Goal: Task Accomplishment & Management: Complete application form

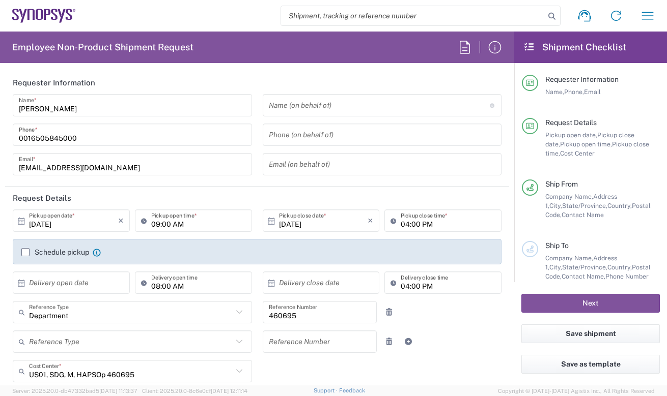
type input "Headquarters USSV"
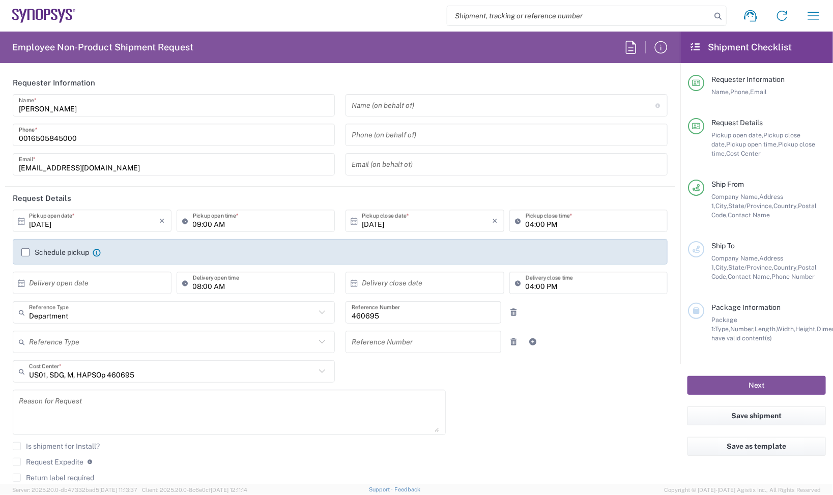
click at [40, 17] on icon at bounding box center [44, 16] width 64 height 14
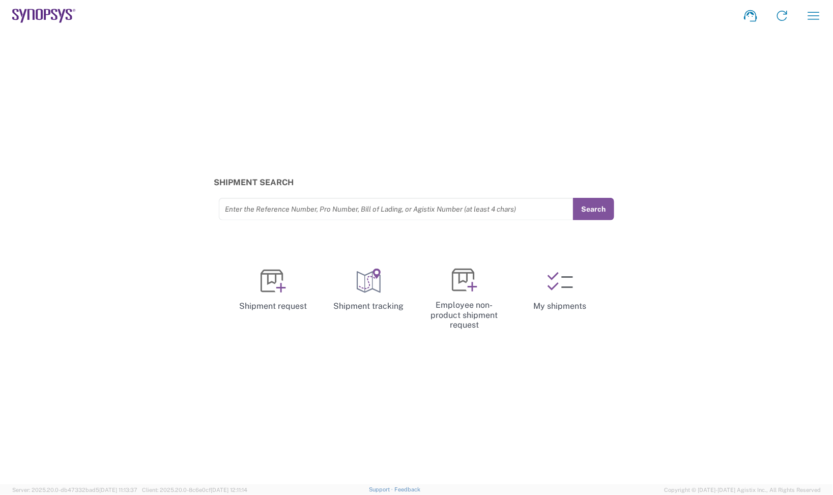
click at [637, 65] on div "Shipment Search Enter the Reference Number, Pro Number, Bill of Lading, or Agis…" at bounding box center [416, 258] width 833 height 453
click at [548, 271] on icon at bounding box center [560, 281] width 25 height 25
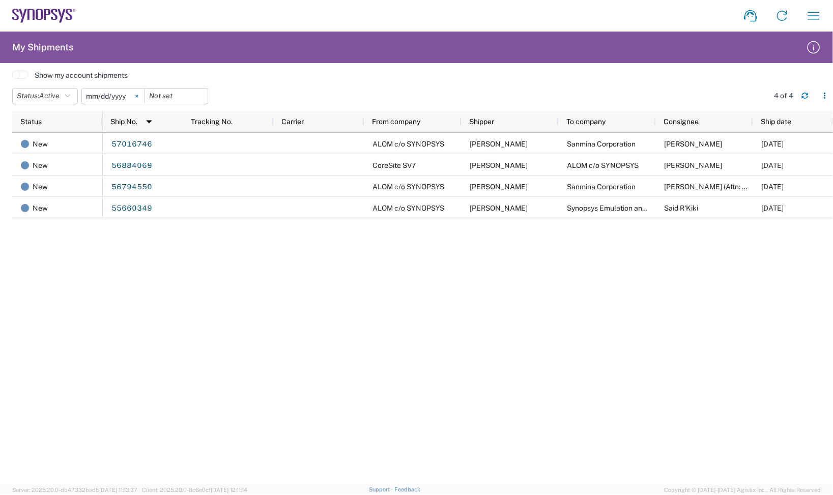
click at [141, 93] on svg-icon at bounding box center [136, 96] width 15 height 15
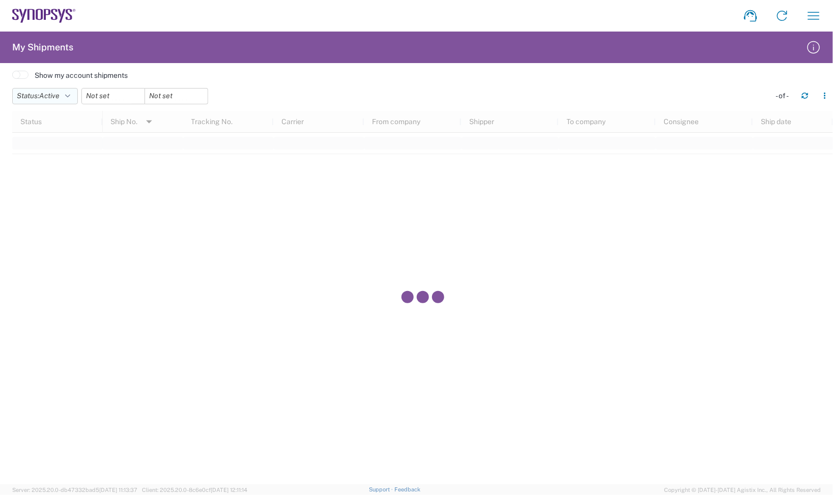
click at [75, 100] on button "Status: Active" at bounding box center [45, 96] width 66 height 16
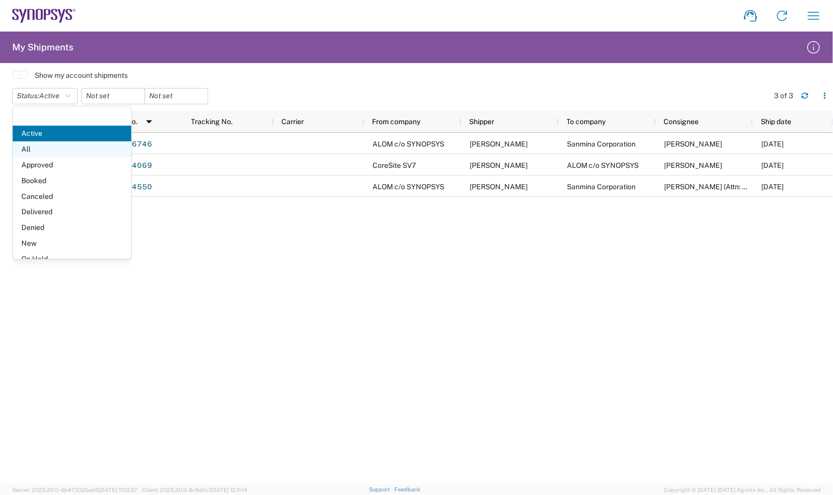
click at [75, 149] on span "All" at bounding box center [72, 149] width 119 height 16
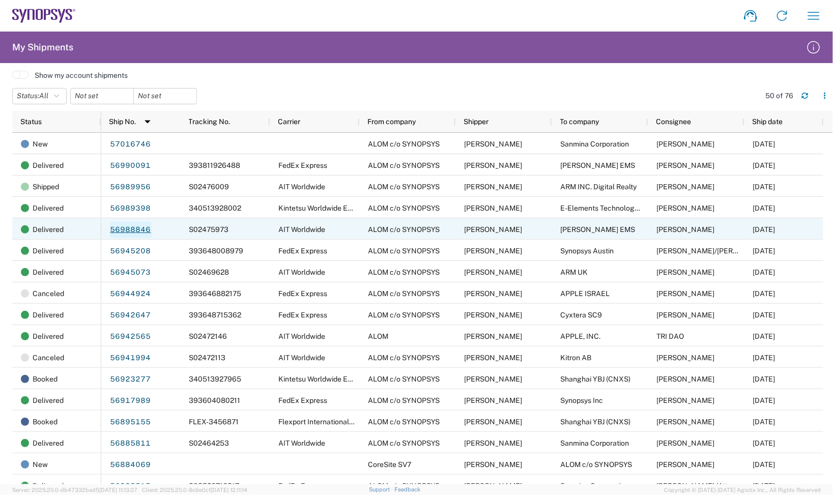
click at [145, 227] on link "56988846" at bounding box center [131, 230] width 42 height 16
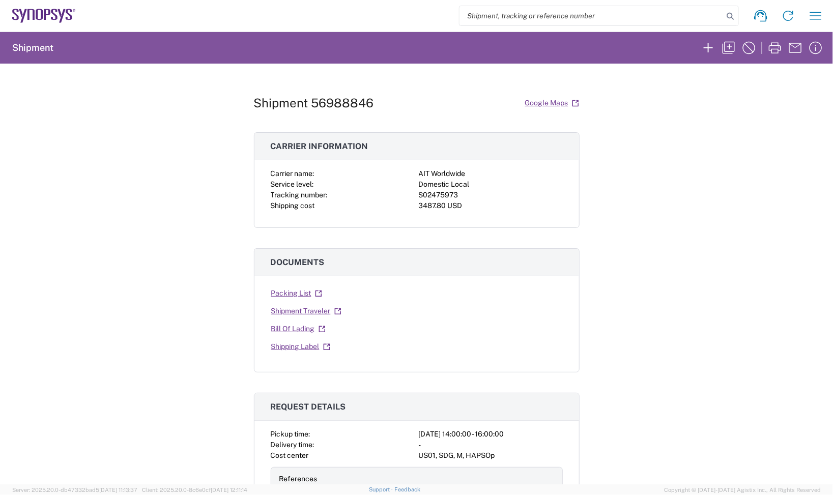
drag, startPoint x: 588, startPoint y: 220, endPoint x: 663, endPoint y: 107, distance: 135.8
click at [601, 204] on div "Shipment 56988846 Google Maps Carrier information Carrier name: AIT Worldwide S…" at bounding box center [416, 274] width 833 height 421
click at [725, 53] on icon "button" at bounding box center [729, 48] width 12 height 12
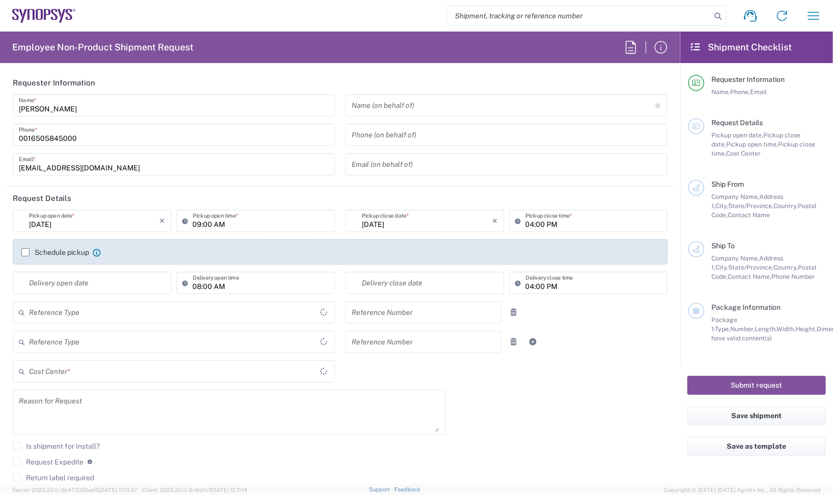
type input "Department"
type input "Delivered at Place"
type input "United States"
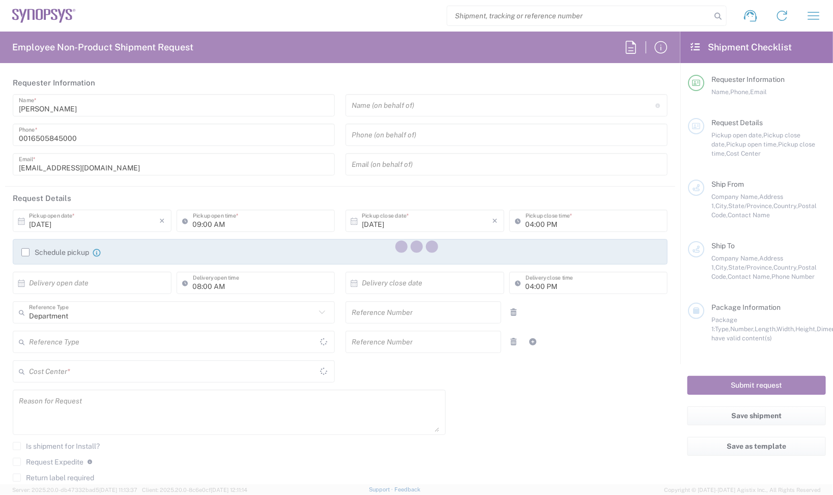
type input "United States"
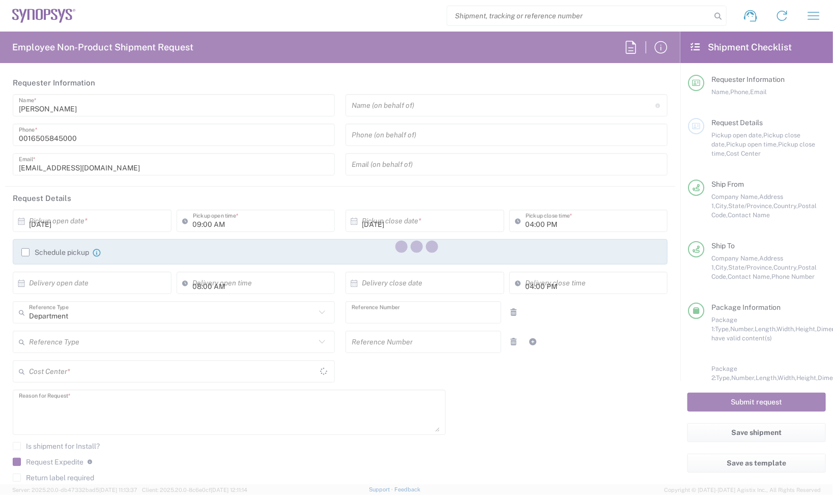
type input "02:00 PM"
type input "460695"
type textarea "Consignment"
type textarea "shipping@synopsys.com, inventory-team@synopsys.com, jerryd@synopsys.com, haps_p…"
type textarea "Consignment"
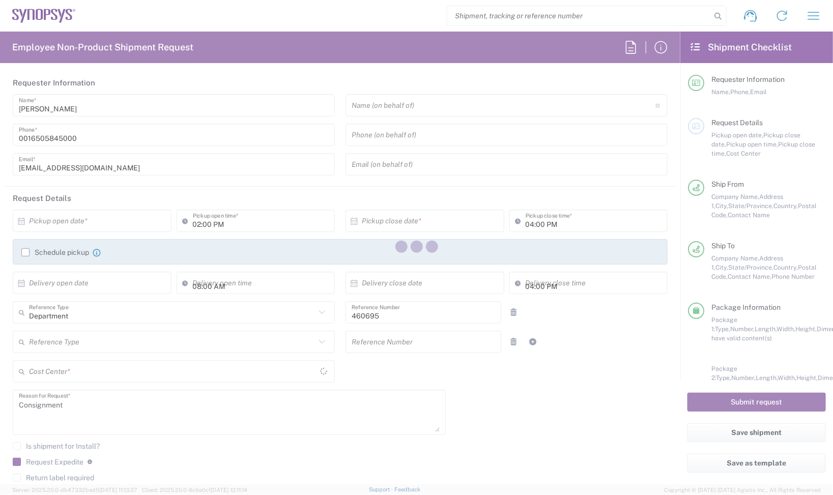
type input "ALOM c/o SYNOPSYS"
type input "48105 Warm Springs Blvd."
type input "Fremont"
type input "California"
type input "94539"
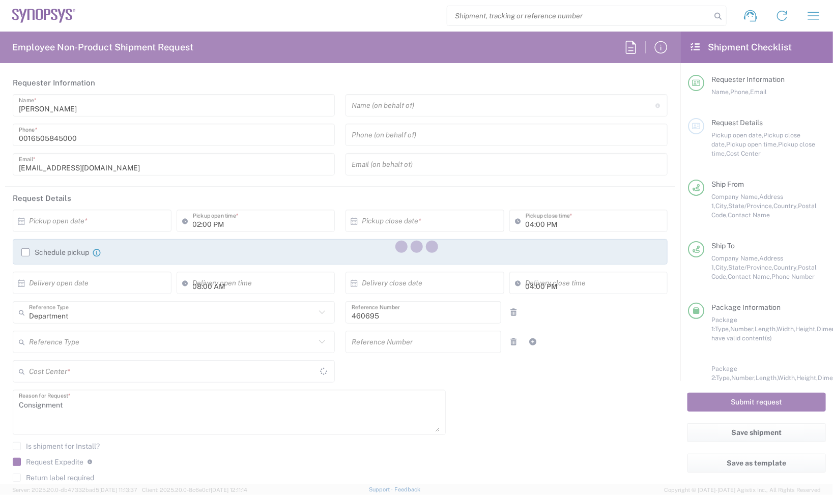
type input "Nirali Trivedi"
type input "4086498039"
type input "synopsyssupport@alom.com"
type input "Javad EMS"
type input "900 Rock Avenue"
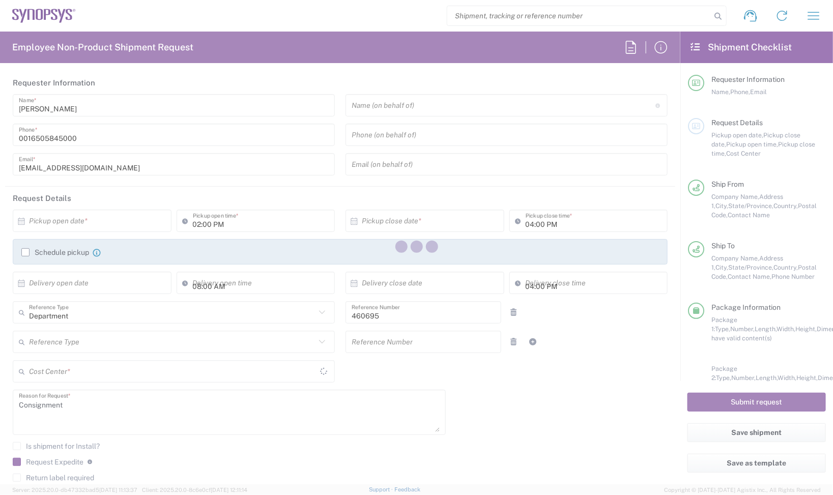
type input "San Jose"
type input "California"
type input "95131"
type input "Greg Joplin"
type input "(408) 770-1733"
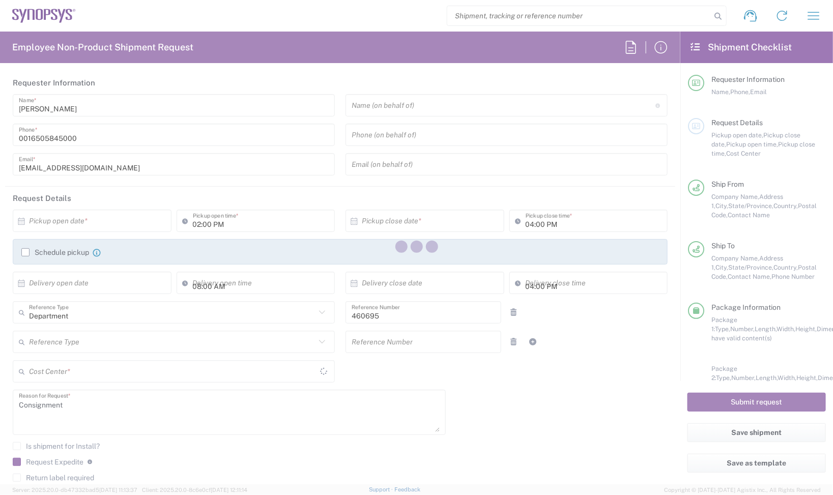
type input "gjoplin@javadems.com"
type input "Pallet(s) Standard (Not Stackable)"
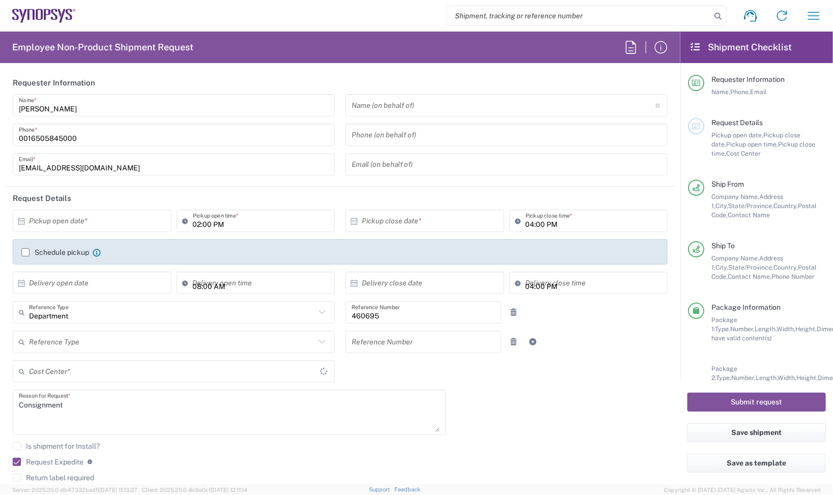
type input "US01, SDG, M, HAPSOp 460695"
type input "Pallet(s) Standard (Not Stackable)"
drag, startPoint x: 405, startPoint y: 315, endPoint x: 194, endPoint y: 319, distance: 210.7
click at [210, 322] on div "Department Reference Type Department Customer Ref Invoice Number Purchase Order…" at bounding box center [341, 316] width 666 height 30
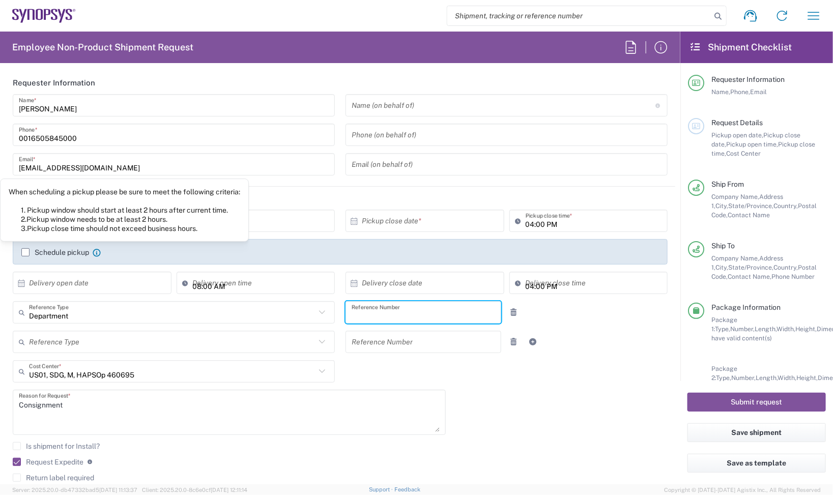
click at [89, 215] on div "When scheduling a pickup please be sure to meet the following criteria: 1. Pick…" at bounding box center [125, 210] width 232 height 46
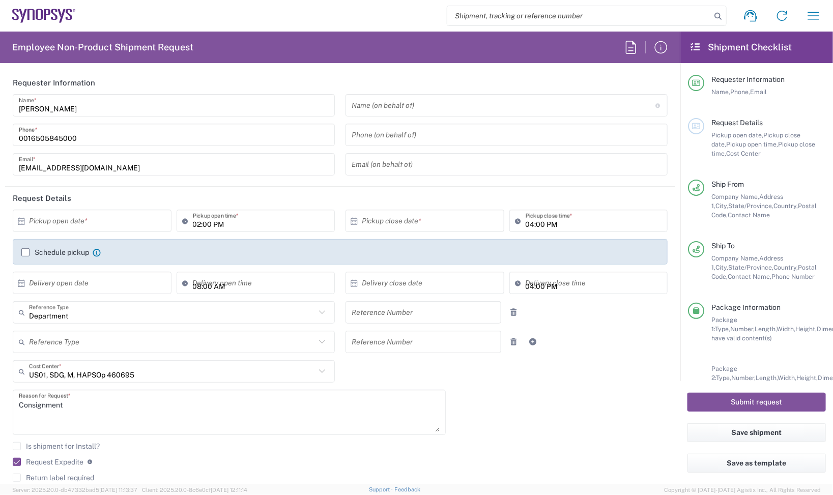
click at [91, 224] on input "text" at bounding box center [94, 221] width 131 height 18
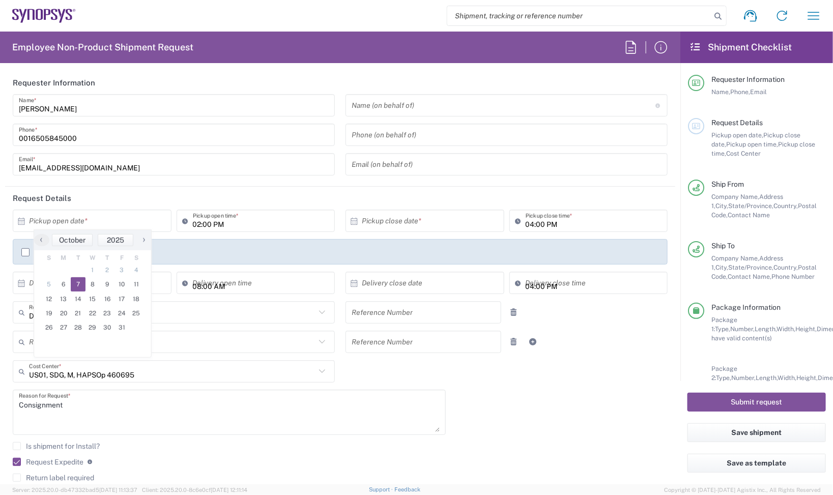
click at [79, 280] on span "7" at bounding box center [78, 284] width 15 height 14
type input "10/07/2025"
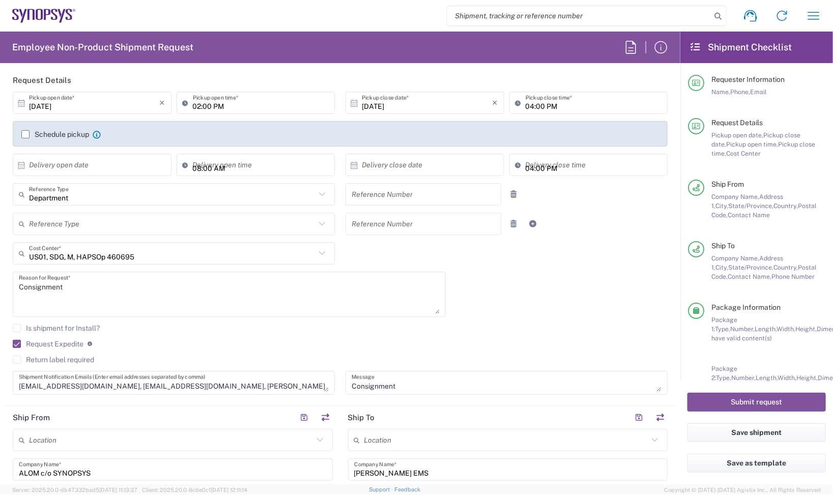
scroll to position [127, 0]
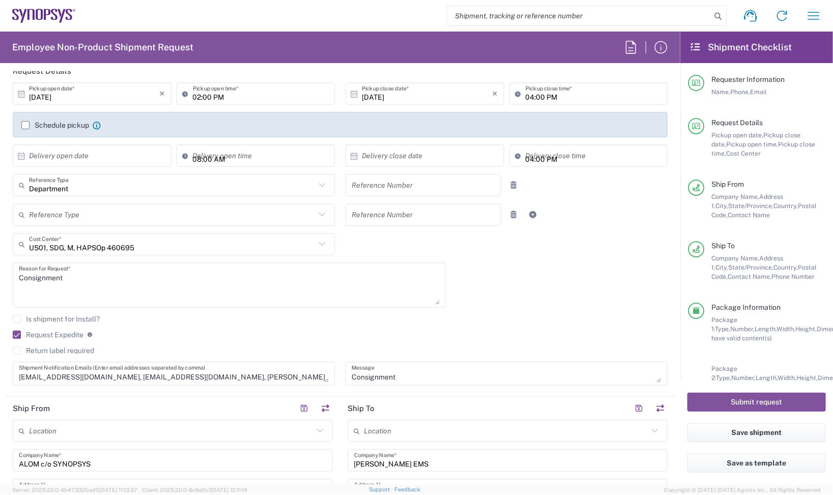
click at [73, 333] on label "Request Expedite" at bounding box center [48, 335] width 71 height 8
click at [12, 335] on input "Request Expedite" at bounding box center [12, 335] width 0 height 0
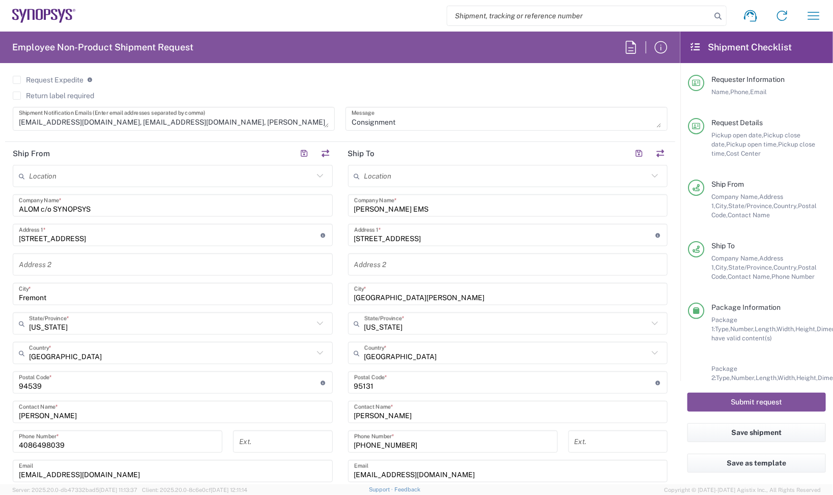
scroll to position [382, 0]
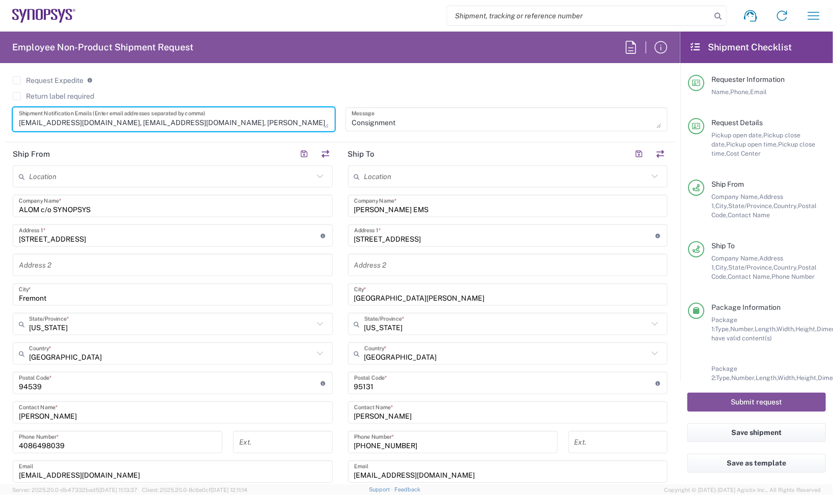
drag, startPoint x: 315, startPoint y: 128, endPoint x: 319, endPoint y: 124, distance: 6.1
click at [313, 126] on textarea "shipping@synopsys.com, inventory-team@synopsys.com, jerryd@synopsys.com, haps_p…" at bounding box center [174, 119] width 310 height 18
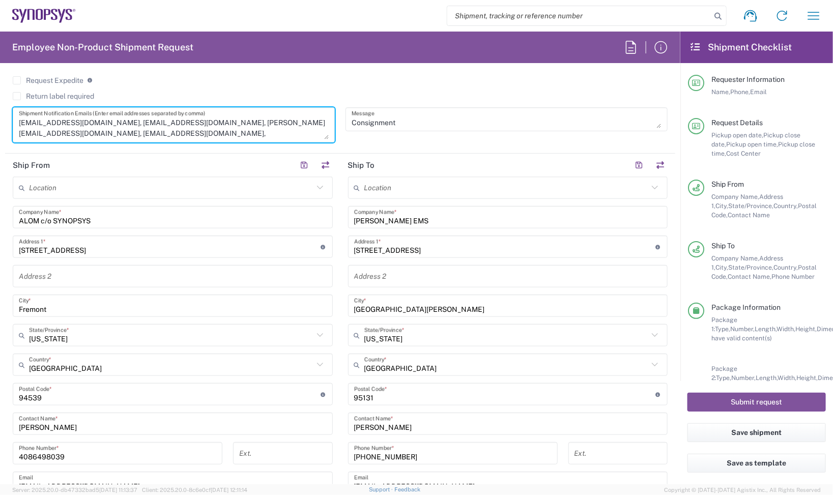
drag, startPoint x: 321, startPoint y: 121, endPoint x: 317, endPoint y: 138, distance: 17.7
click at [318, 133] on textarea "shipping@synopsys.com, inventory-team@synopsys.com, jerryd@synopsys.com, haps_p…" at bounding box center [174, 124] width 310 height 29
drag, startPoint x: 237, startPoint y: 138, endPoint x: 122, endPoint y: 141, distance: 114.5
click at [122, 141] on div "shipping@synopsys.com, inventory-team@synopsys.com, jerryd@synopsys.com, haps_p…" at bounding box center [174, 124] width 322 height 35
type textarea "shipping@synopsys.com, inventory-team@synopsys.com, jerryd@synopsys.com, haps_p…"
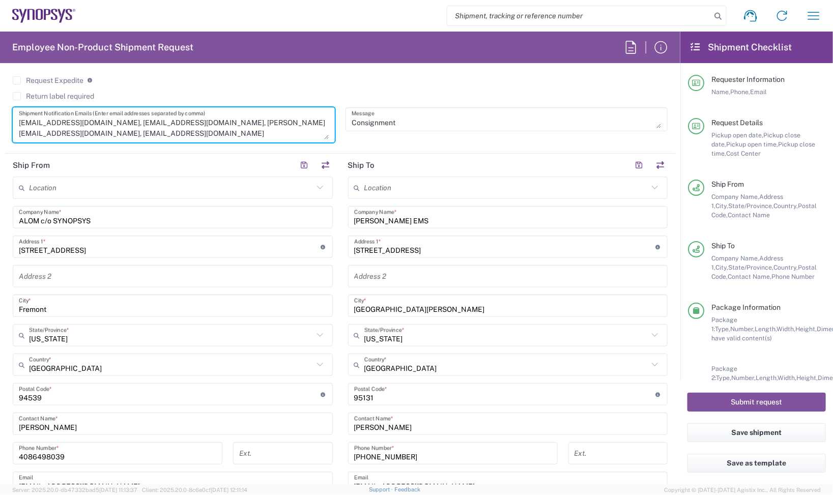
click at [308, 90] on div "Request Expedite If expedite is checked you will be unable to rate and book thi…" at bounding box center [340, 84] width 655 height 16
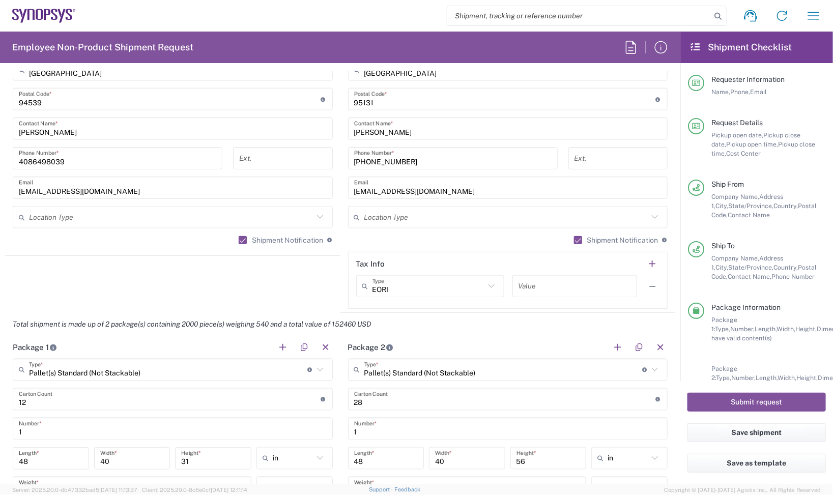
scroll to position [891, 0]
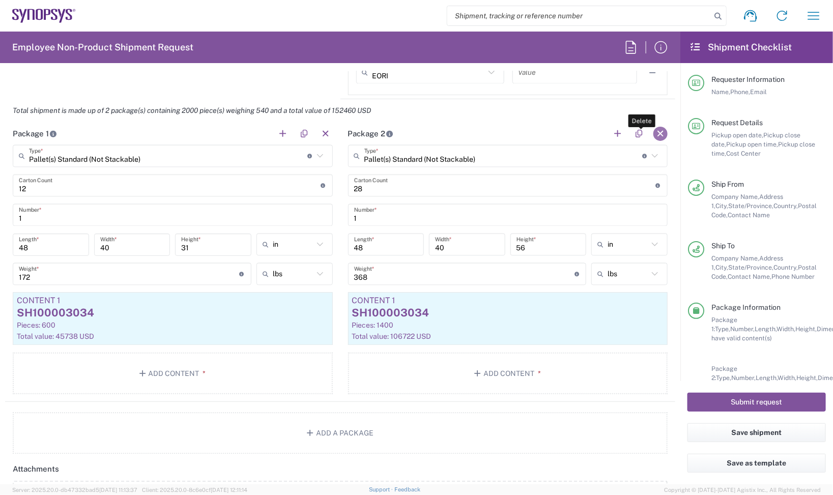
click at [654, 131] on button "button" at bounding box center [660, 134] width 14 height 14
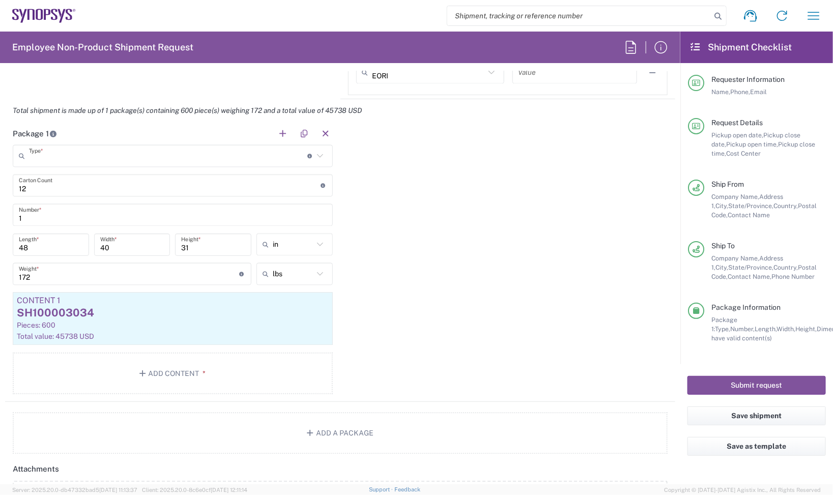
click at [257, 155] on input "text" at bounding box center [168, 157] width 278 height 18
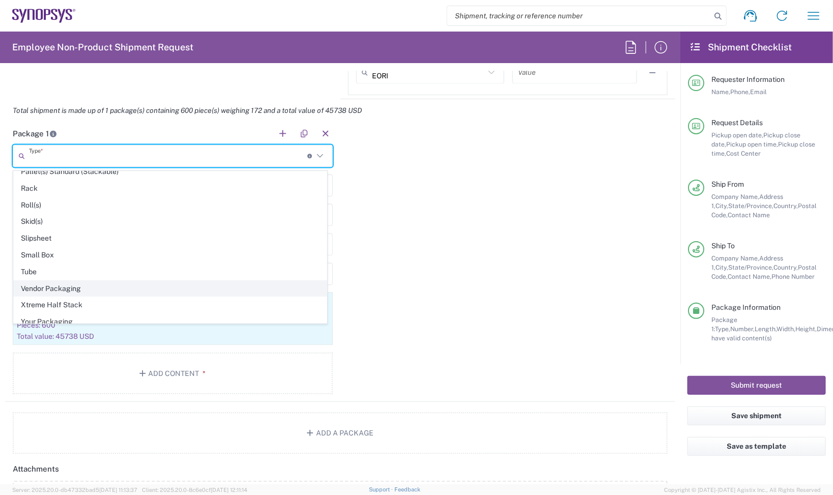
scroll to position [491, 0]
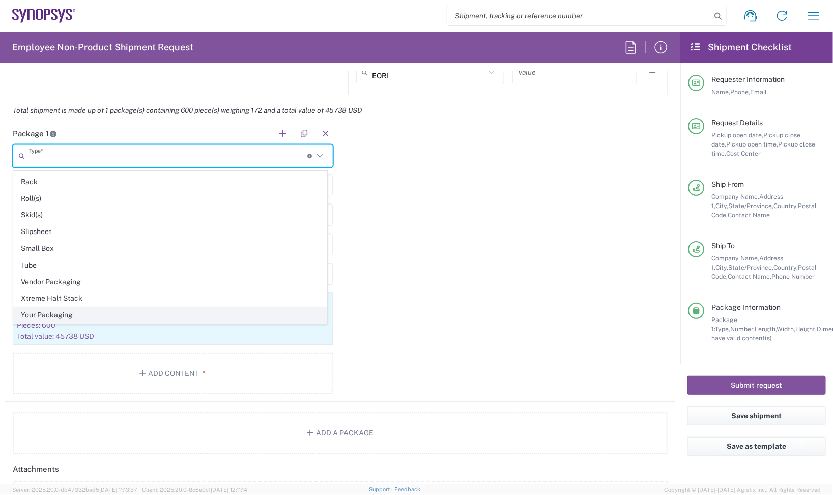
click at [74, 309] on span "Your Packaging" at bounding box center [170, 315] width 313 height 16
type input "Your Packaging"
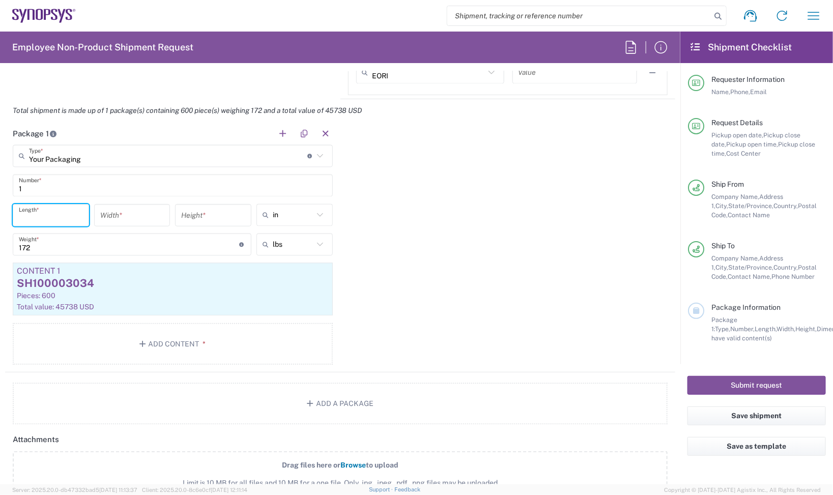
click at [52, 223] on input "number" at bounding box center [51, 216] width 64 height 18
type input "48"
type input "40"
type input "24"
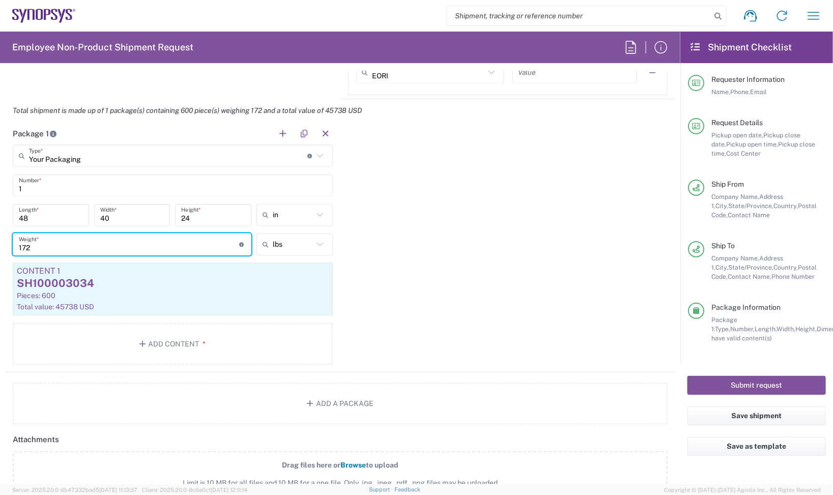
drag, startPoint x: 113, startPoint y: 248, endPoint x: 34, endPoint y: 249, distance: 79.9
click at [34, 249] on input "172" at bounding box center [129, 245] width 221 height 18
click at [116, 282] on div "SH100003034" at bounding box center [173, 283] width 312 height 15
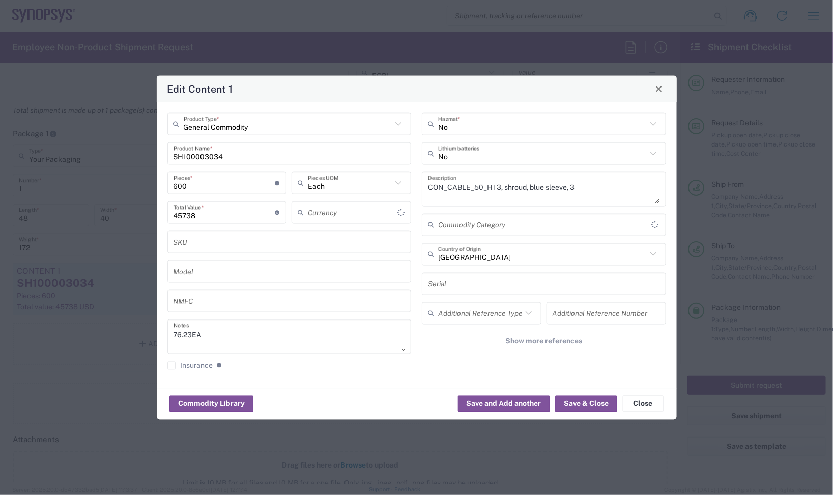
type input "US Dollar"
drag, startPoint x: 217, startPoint y: 181, endPoint x: 153, endPoint y: 186, distance: 64.3
click at [154, 183] on div "Edit Content 1 General Commodity Product Type * SH100003034 Product Name * 600 …" at bounding box center [416, 247] width 833 height 495
type input "1"
type input "76.23"
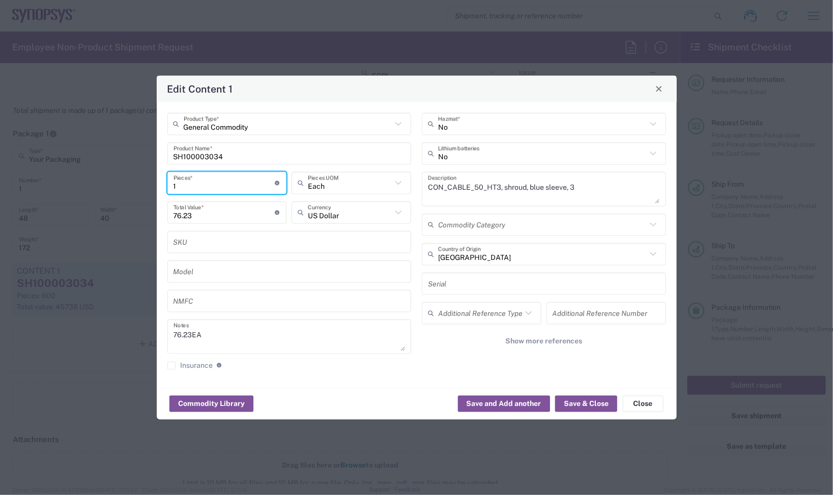
type input "15"
type input "1143.45"
type input "150"
type input "11434.5"
type input "1500"
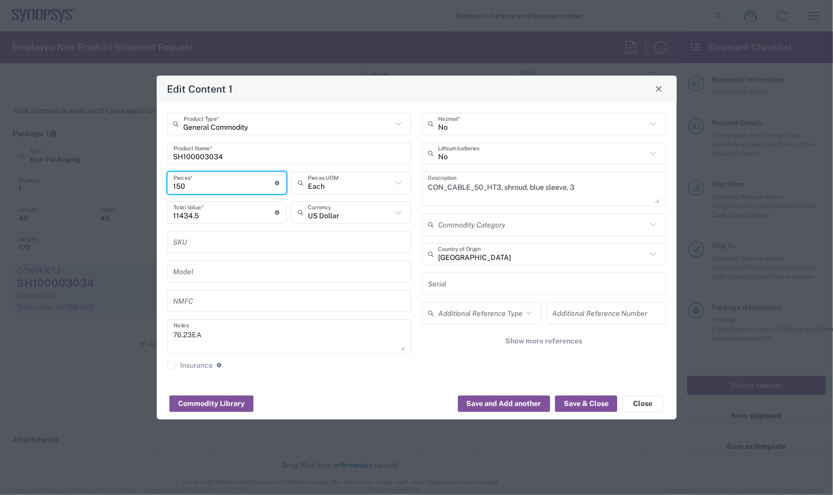
type input "114345"
type input "1500"
click at [593, 398] on button "Save & Close" at bounding box center [586, 404] width 62 height 16
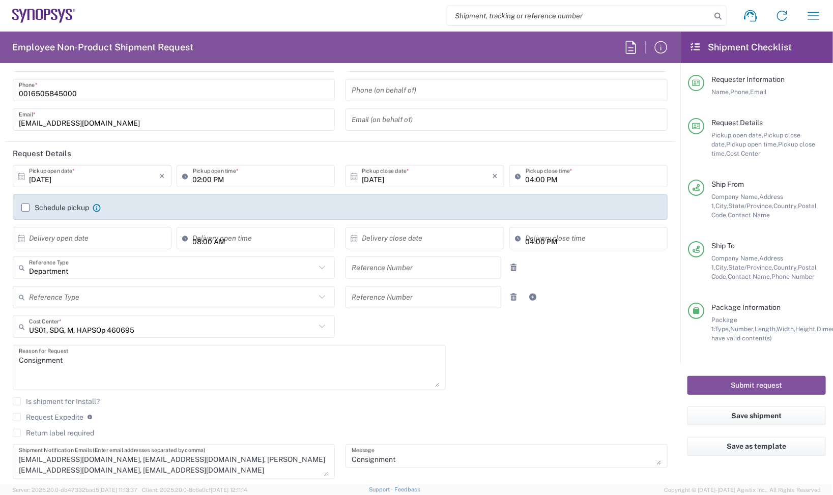
scroll to position [0, 0]
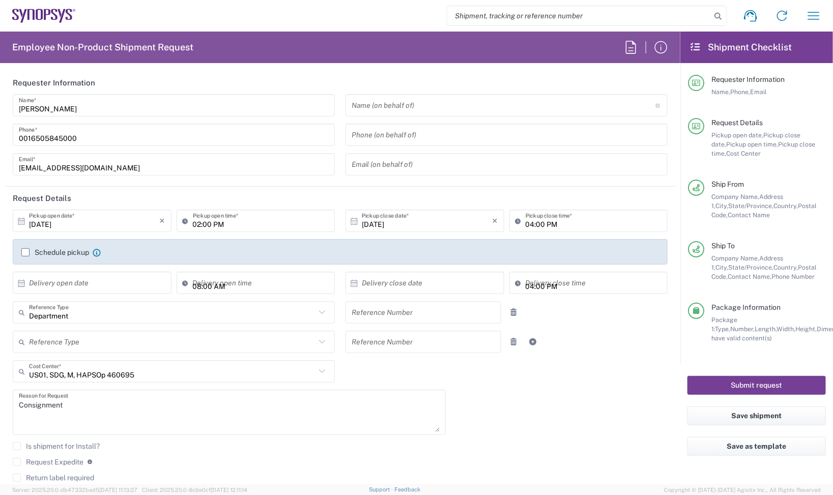
click at [769, 382] on button "Submit request" at bounding box center [757, 385] width 138 height 19
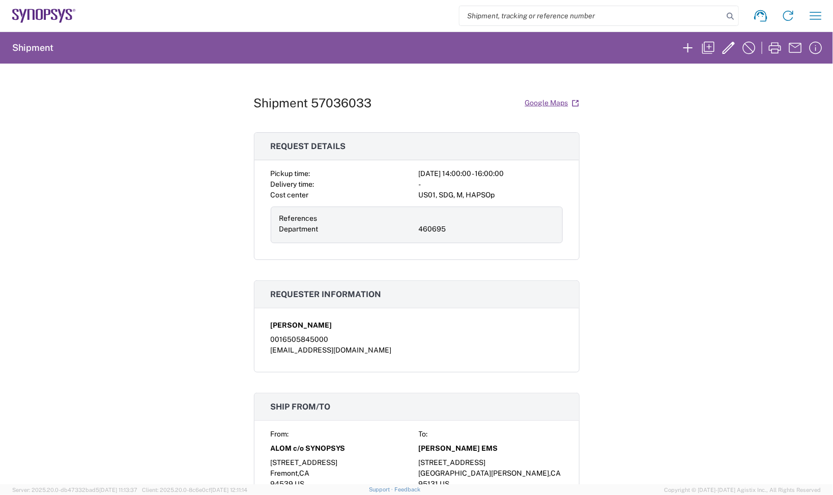
click at [702, 69] on div "Shipment 57036033 Google Maps Request details Pickup time: 2025-10-07 14:00:00 …" at bounding box center [416, 274] width 833 height 421
click at [362, 98] on h1 "Shipment 57036033" at bounding box center [313, 103] width 118 height 15
click at [361, 98] on h1 "Shipment 57036033" at bounding box center [313, 103] width 118 height 15
copy h1 "57036033"
drag, startPoint x: 721, startPoint y: 95, endPoint x: 622, endPoint y: 102, distance: 98.9
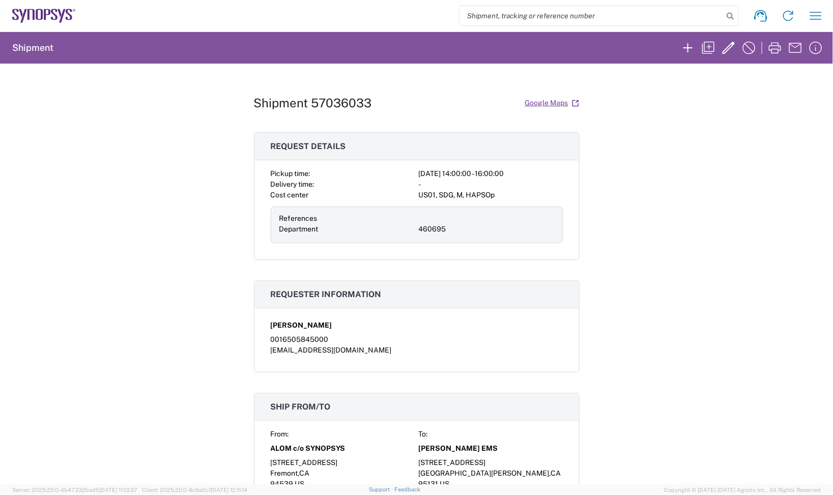
click at [721, 95] on div "Shipment 57036033 Google Maps Request details Pickup time: 2025-10-07 14:00:00 …" at bounding box center [416, 274] width 833 height 421
click at [26, 15] on icon at bounding box center [44, 16] width 64 height 14
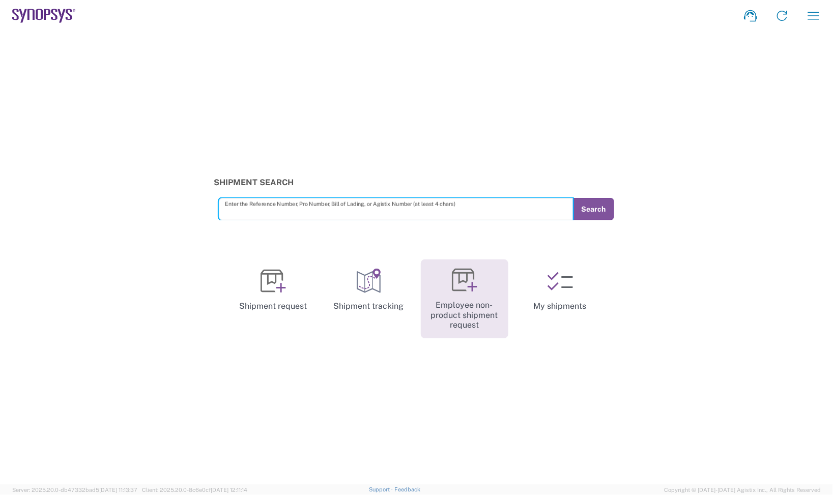
click at [490, 303] on link "Employee non-product shipment request" at bounding box center [465, 299] width 88 height 79
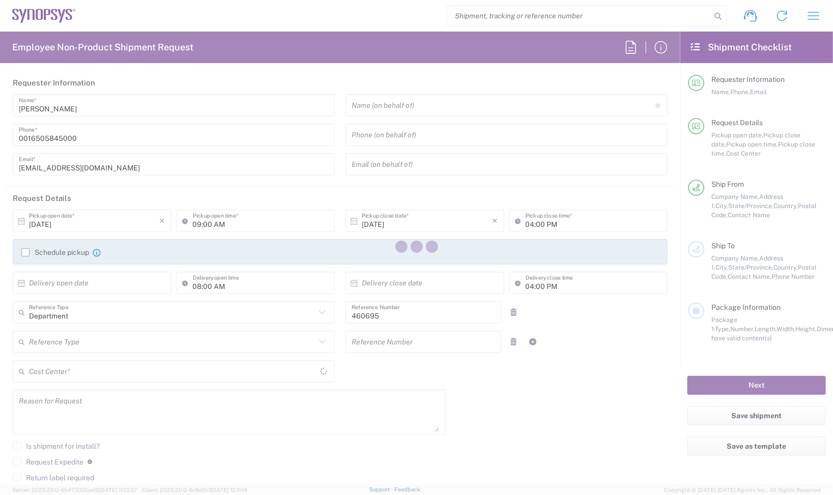
type input "US01, SDG, M, HAPSOp 460695"
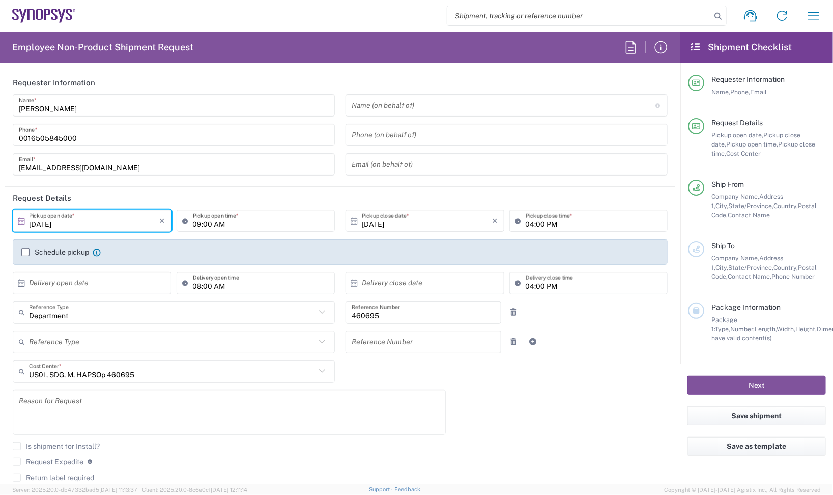
click at [108, 218] on input "10/06/2025" at bounding box center [94, 221] width 131 height 18
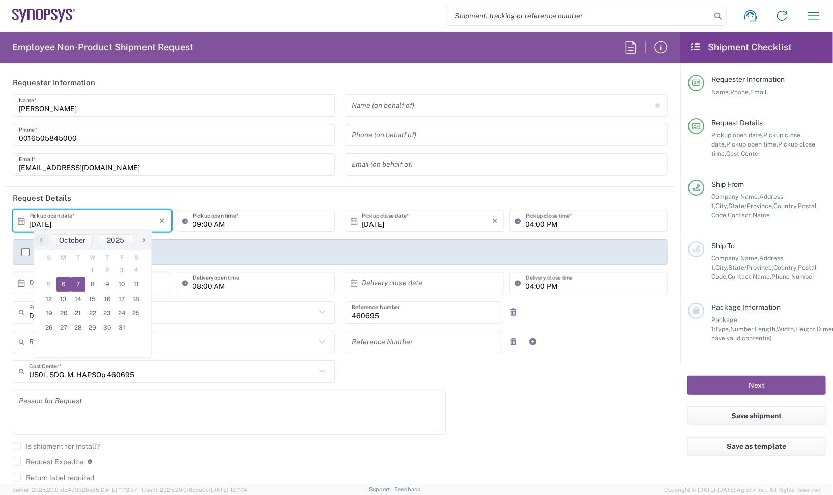
click at [83, 289] on span "7" at bounding box center [78, 284] width 15 height 14
type input "10/07/2025"
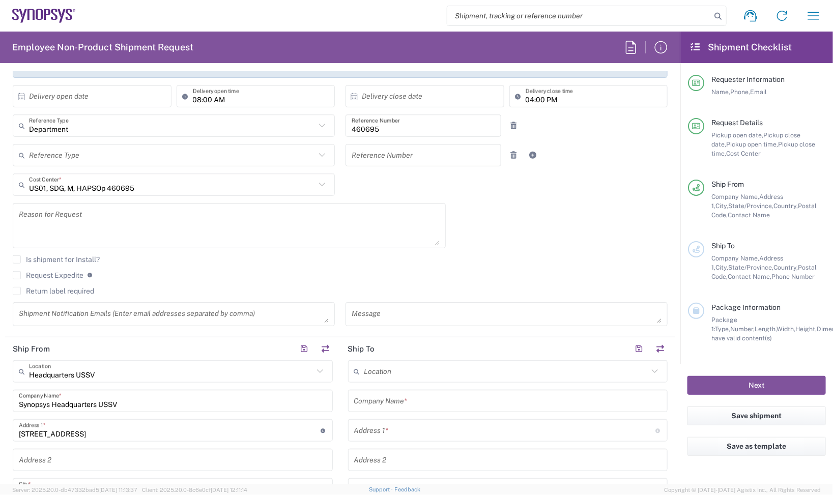
scroll to position [191, 0]
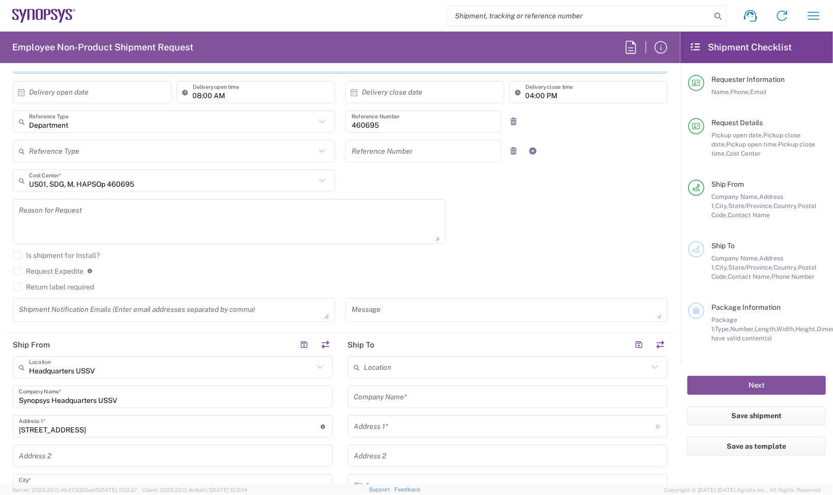
click at [134, 216] on textarea at bounding box center [229, 221] width 421 height 39
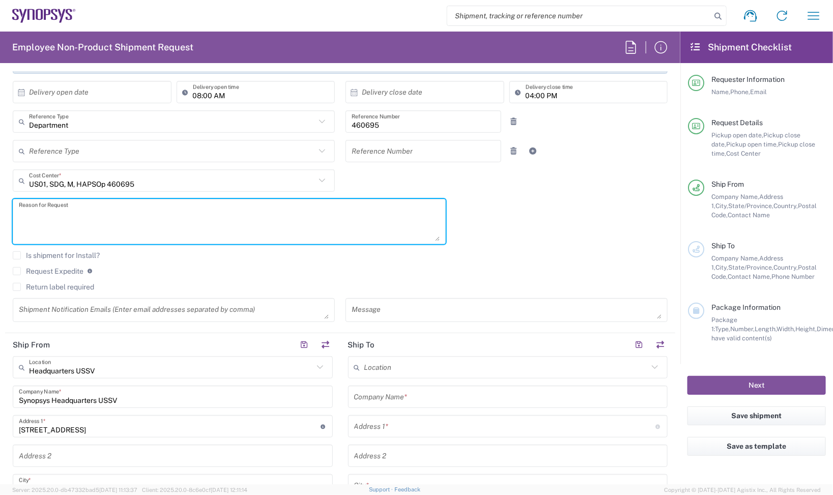
paste textarea "Test Equipment"
drag, startPoint x: -3, startPoint y: 227, endPoint x: -113, endPoint y: 222, distance: 110.5
click at [0, 222] on html "Shipment request Shipment tracking Employee non-product shipment request My shi…" at bounding box center [416, 247] width 833 height 495
paste textarea "o support new B12 assembly tes"
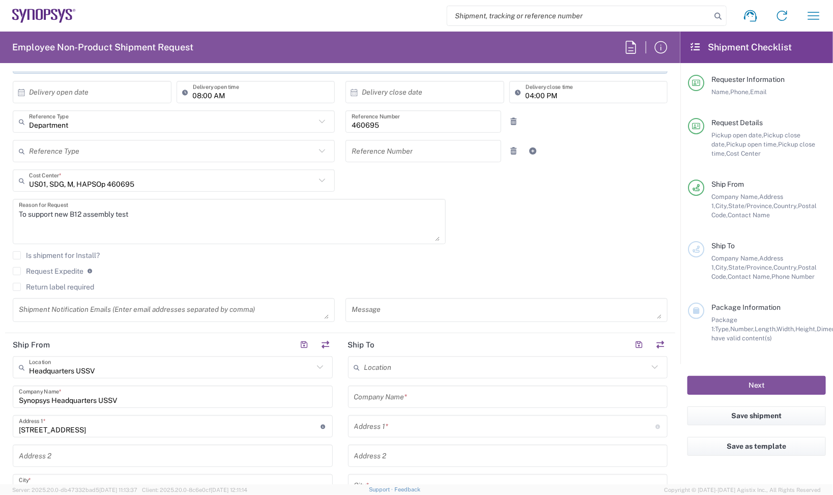
click at [140, 219] on textarea "To support new B12 assembly test" at bounding box center [229, 221] width 421 height 39
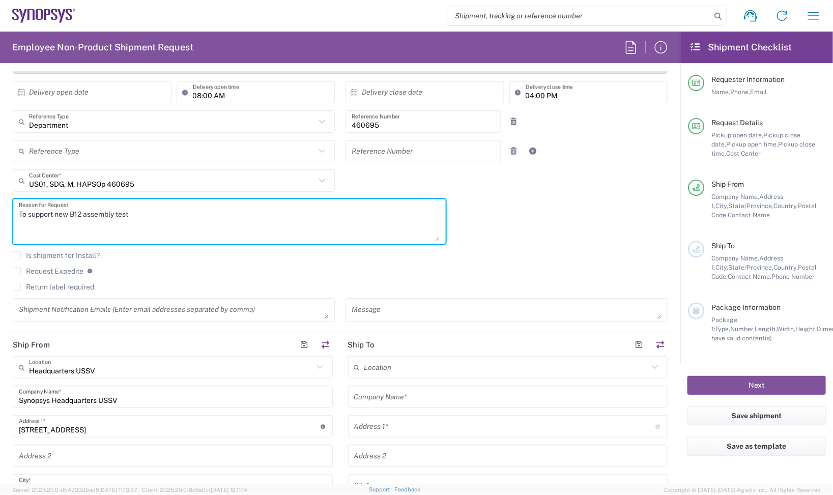
drag, startPoint x: 156, startPoint y: 217, endPoint x: -52, endPoint y: 209, distance: 208.3
click at [0, 209] on html "Shipment request Shipment tracking Employee non-product shipment request My shi…" at bounding box center [416, 247] width 833 height 495
paste textarea "/test fixtures."
type textarea "To support new B12 assembly/test fixtures."
click at [410, 313] on textarea at bounding box center [507, 310] width 310 height 18
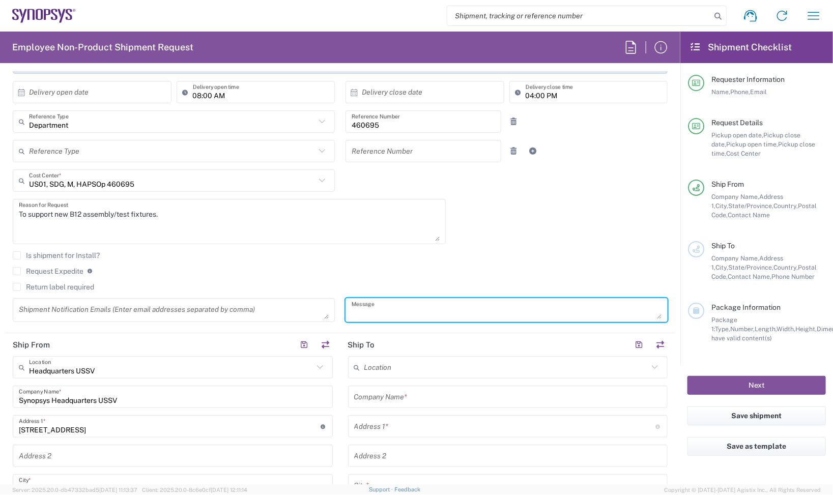
paste textarea "To support new B12 assembly/test fixtures."
type textarea "To support new B12 assembly/test fixtures."
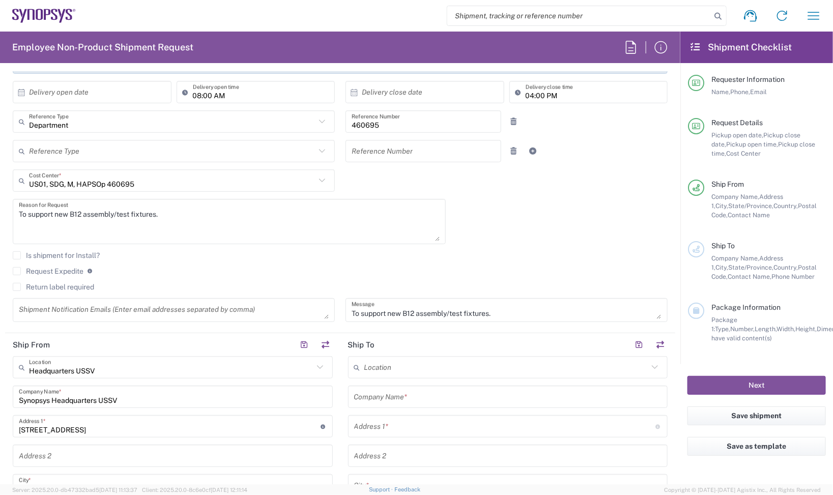
click at [324, 315] on div "Shipment Notification Emails (Enter email addresses separated by comma)" at bounding box center [174, 310] width 322 height 24
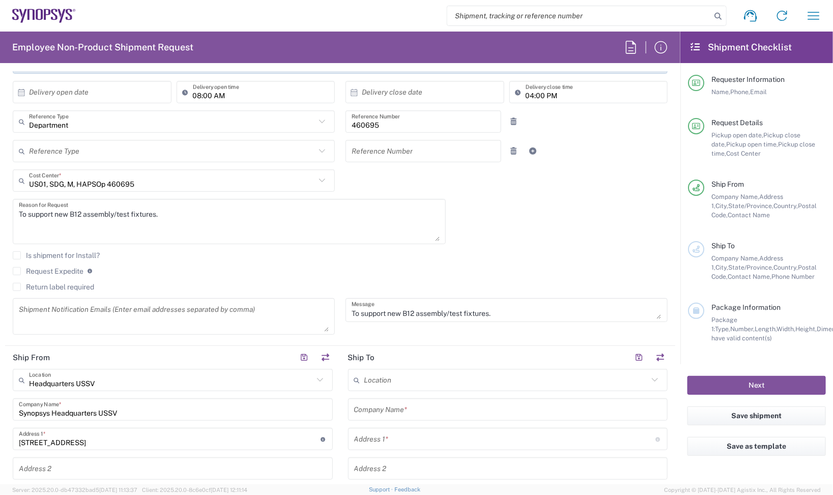
drag, startPoint x: 318, startPoint y: 313, endPoint x: 307, endPoint y: 358, distance: 45.7
click at [319, 327] on textarea at bounding box center [174, 316] width 310 height 31
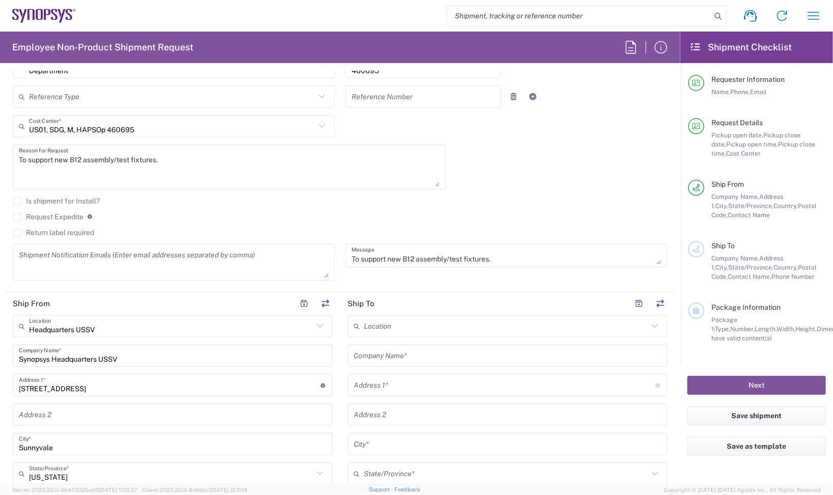
scroll to position [254, 0]
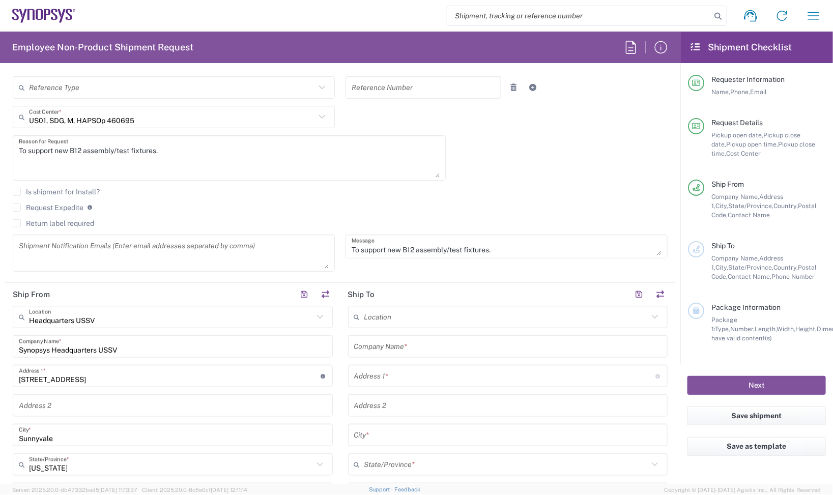
click at [371, 191] on agx-checkbox-control "Is shipment for Install?" at bounding box center [340, 192] width 655 height 8
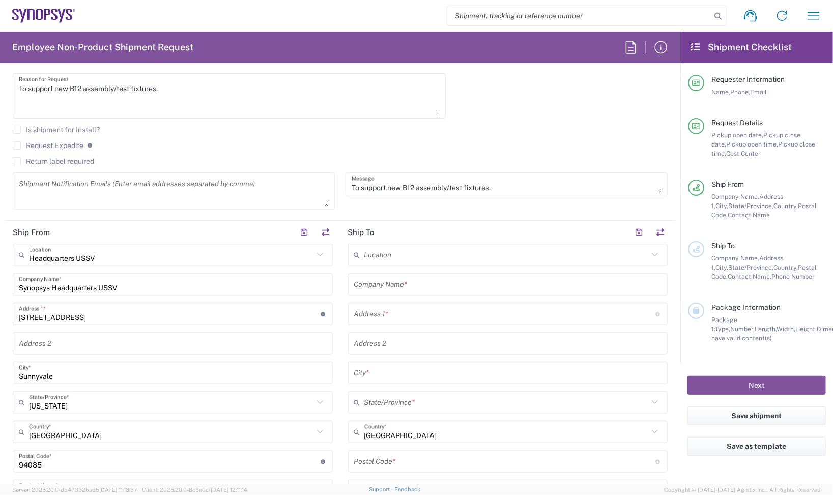
scroll to position [318, 0]
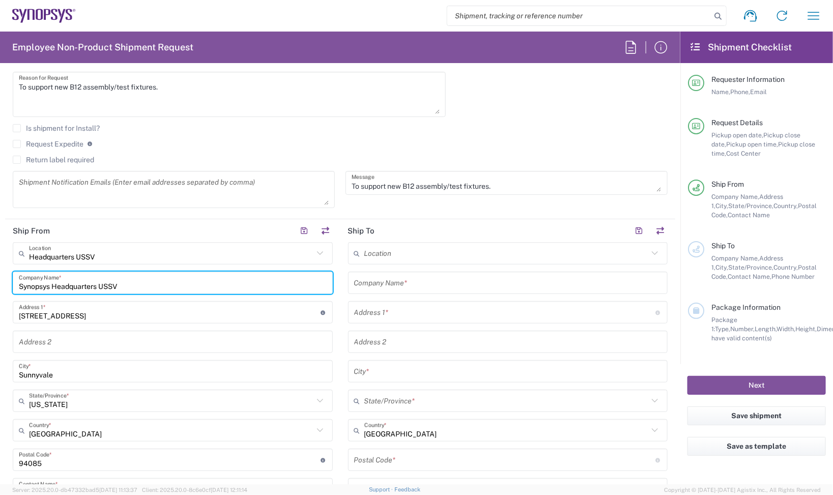
drag, startPoint x: 187, startPoint y: 282, endPoint x: -132, endPoint y: 263, distance: 319.7
click at [0, 263] on html "Shipment request Shipment tracking Employee non-product shipment request My shi…" at bounding box center [416, 247] width 833 height 495
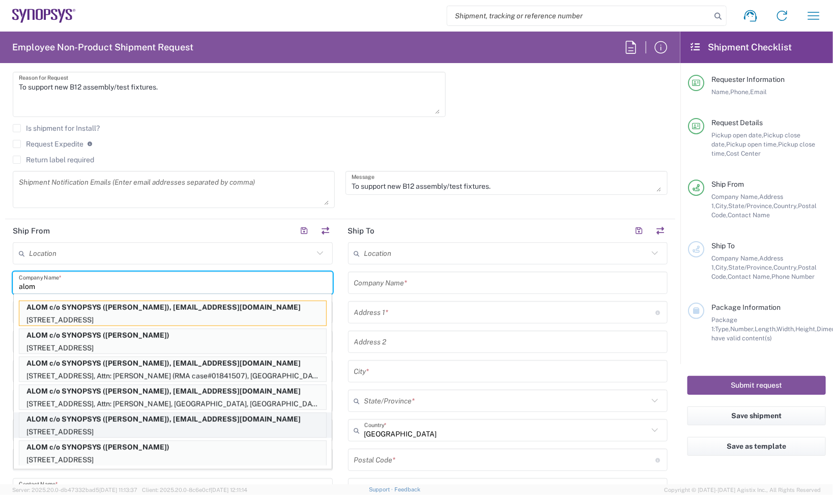
click at [148, 423] on p "ALOM c/o SYNOPSYS (Nirali Trivedi), synopsyssupport@alom.com" at bounding box center [172, 419] width 307 height 13
type input "ALOM c/o SYNOPSYS"
type input "48105 Warm Springs Blvd."
type input "Fremont"
type input "94539"
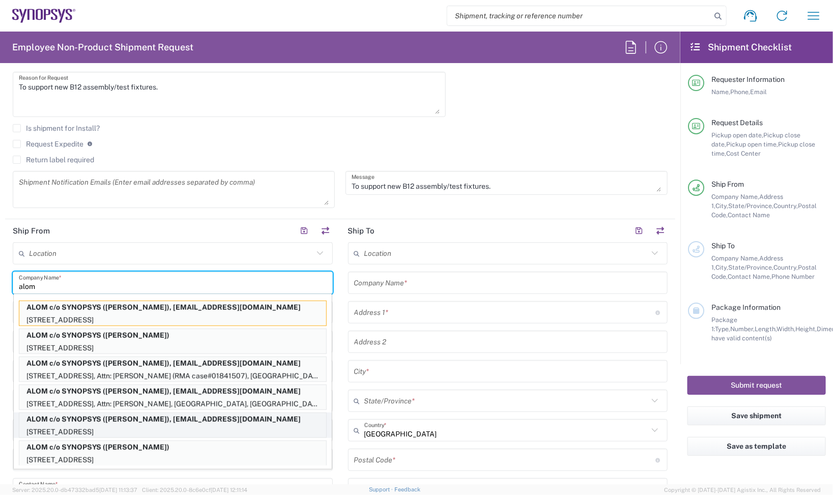
type input "Nirali Trivedi"
type input "4086498039"
type input "synopsyssupport@alom.com"
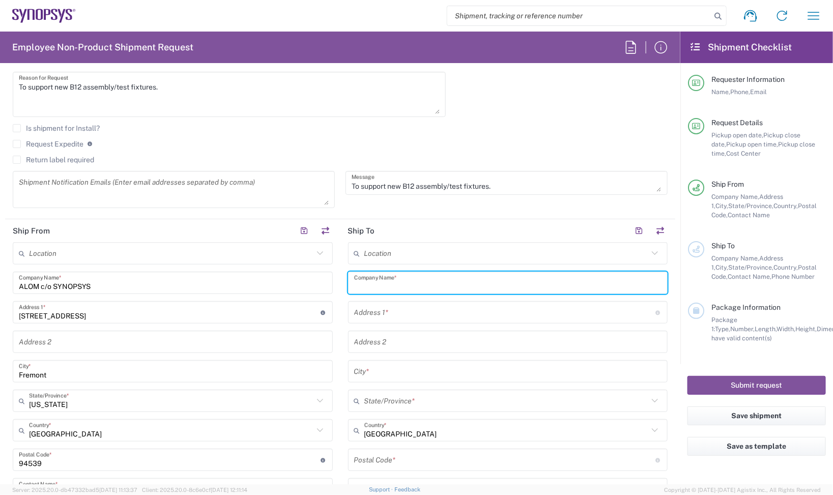
click at [403, 281] on input "text" at bounding box center [508, 283] width 308 height 18
type input "Sanmina Corporation"
type input "60 E. Plumeria"
type input "san jose"
type input "California"
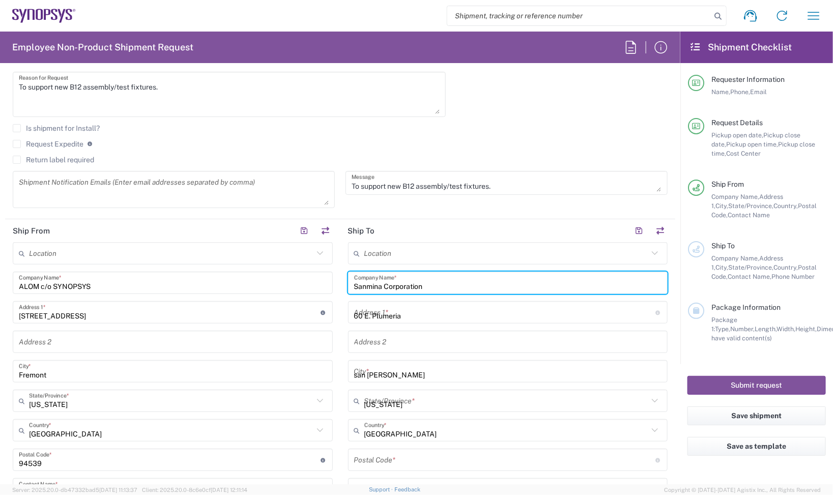
type input "95134"
type input "4089811626"
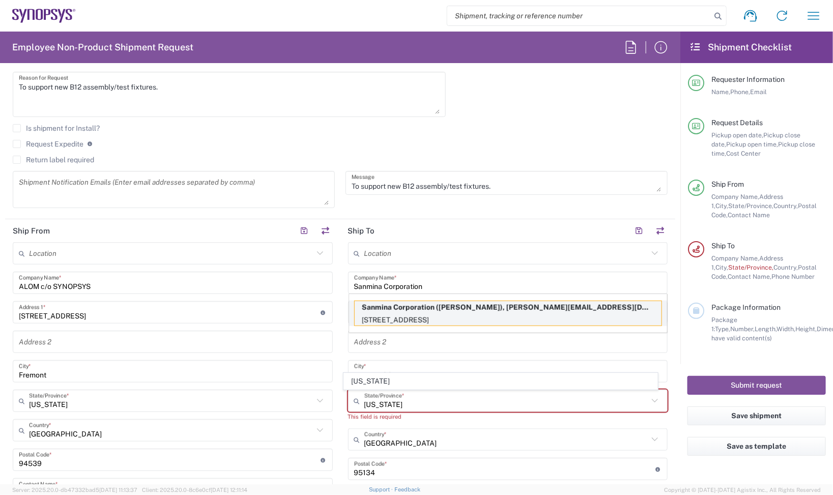
click at [505, 309] on p "Sanmina Corporation (Lisa Phan), alex@premiercircuits.com" at bounding box center [508, 307] width 307 height 13
type input "California"
type input "Lisa Phan"
type input "9169908841"
type input "alex@premiercircuits.com"
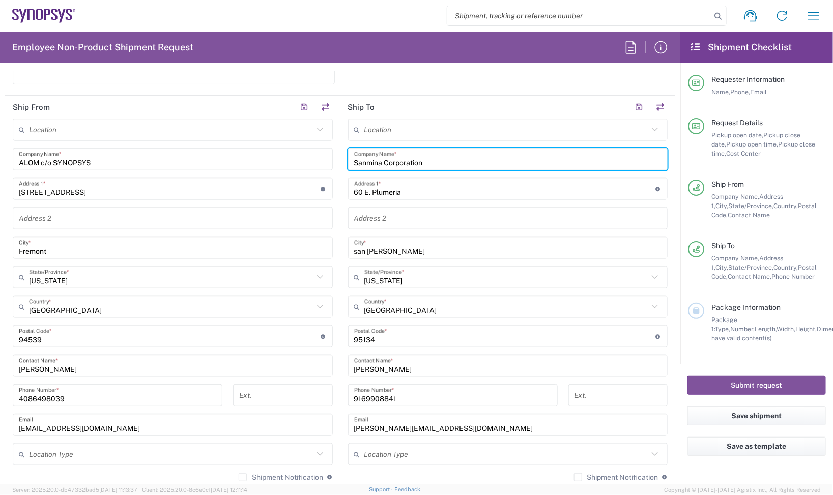
scroll to position [445, 0]
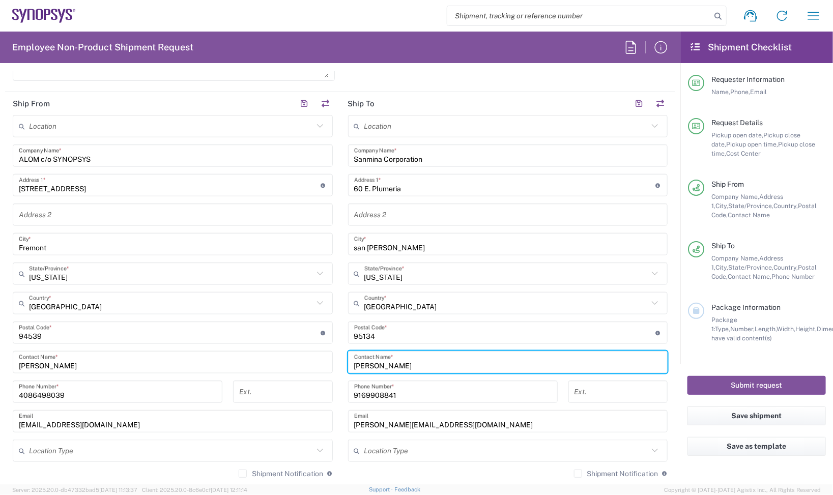
drag, startPoint x: 401, startPoint y: 366, endPoint x: 264, endPoint y: 364, distance: 136.9
click at [264, 364] on div "Ship From Location Aachen DE04 Agrate Brianza IT01 Aschheim DE02 Atlanta US60 A…" at bounding box center [340, 319] width 670 height 454
paste input "Alex Tr"
type input "Alex Tran"
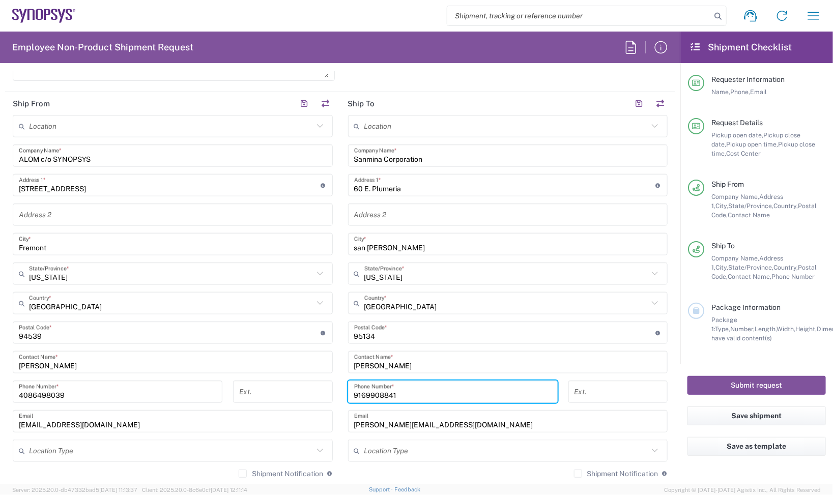
drag, startPoint x: 397, startPoint y: 397, endPoint x: 336, endPoint y: 395, distance: 61.6
click at [293, 397] on div "Ship From Location Aachen DE04 Agrate Brianza IT01 Aschheim DE02 Atlanta US60 A…" at bounding box center [340, 319] width 670 height 454
paste input "+1.650.789.4915"
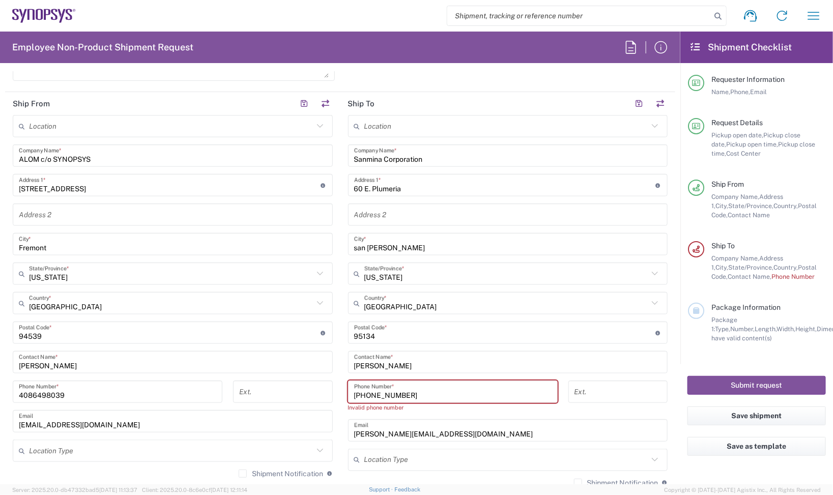
type input "+1.650.789.4915"
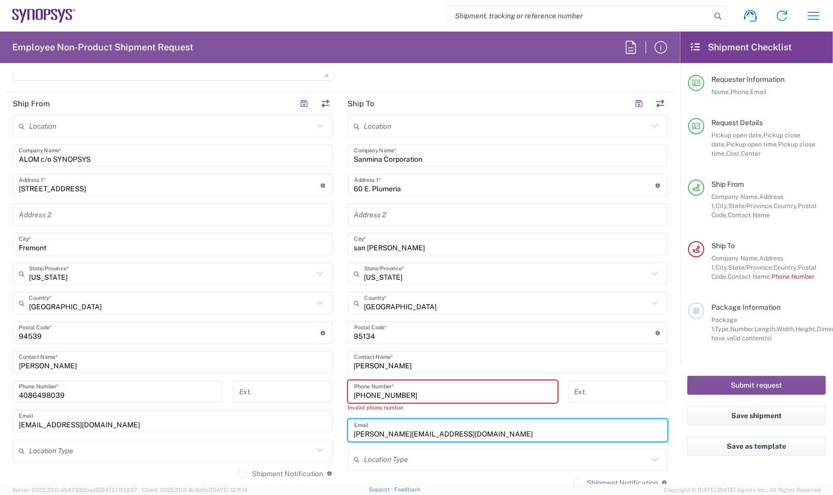
drag, startPoint x: 460, startPoint y: 433, endPoint x: 192, endPoint y: 431, distance: 267.7
click at [192, 431] on div "Ship From Location Aachen DE04 Agrate Brianza IT01 Aschheim DE02 Atlanta US60 A…" at bounding box center [340, 324] width 670 height 464
paste input "tran@synopsy"
type input "altran@synopsys.com"
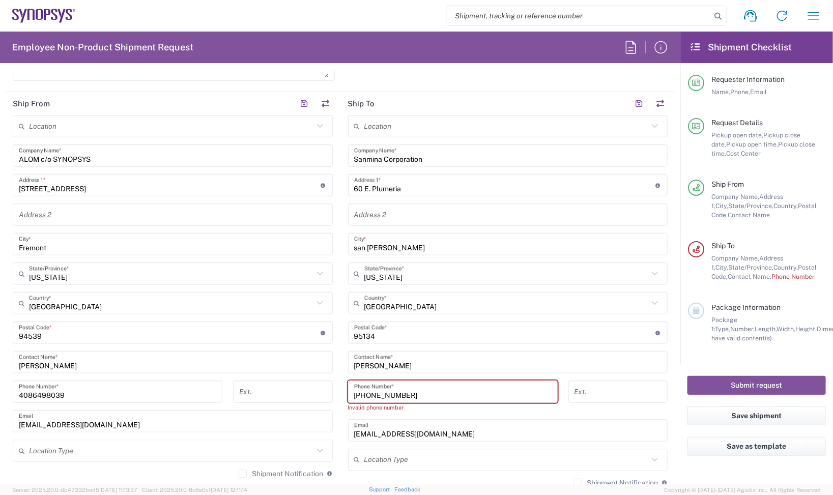
click at [426, 390] on input "+1.650.789.4915" at bounding box center [452, 392] width 197 height 18
click at [354, 397] on input "+1.650.789.4915" at bounding box center [452, 392] width 197 height 18
click at [355, 397] on input "1.650.789.4915" at bounding box center [452, 392] width 197 height 18
click at [368, 393] on input "1650.789.4915" at bounding box center [452, 392] width 197 height 18
click at [380, 398] on input "1650789.4915" at bounding box center [452, 392] width 197 height 18
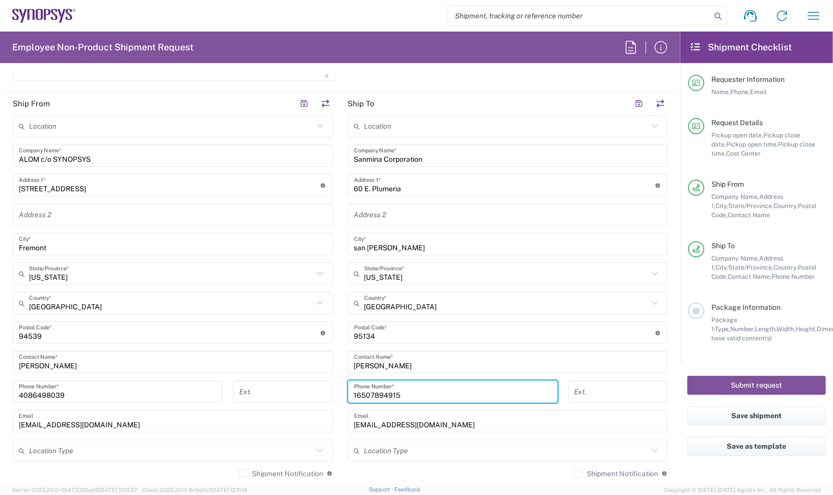
scroll to position [509, 0]
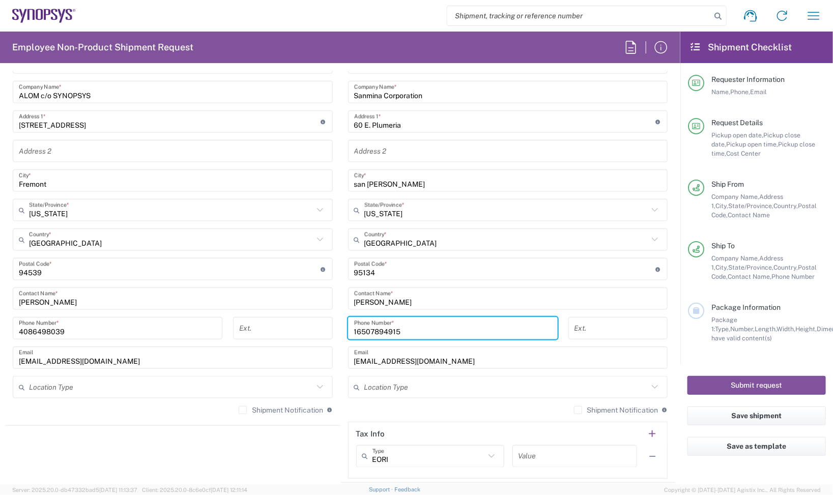
type input "16507894915"
click at [574, 406] on div "Shipment Notification If checked, a shipment notification email will be sent to…" at bounding box center [621, 410] width 94 height 9
click at [574, 408] on label "Shipment Notification" at bounding box center [616, 410] width 84 height 8
click at [578, 410] on input "Shipment Notification" at bounding box center [578, 410] width 0 height 0
click at [232, 406] on div "Shipment Notification If checked, a shipment notification email will be sent to…" at bounding box center [173, 414] width 320 height 16
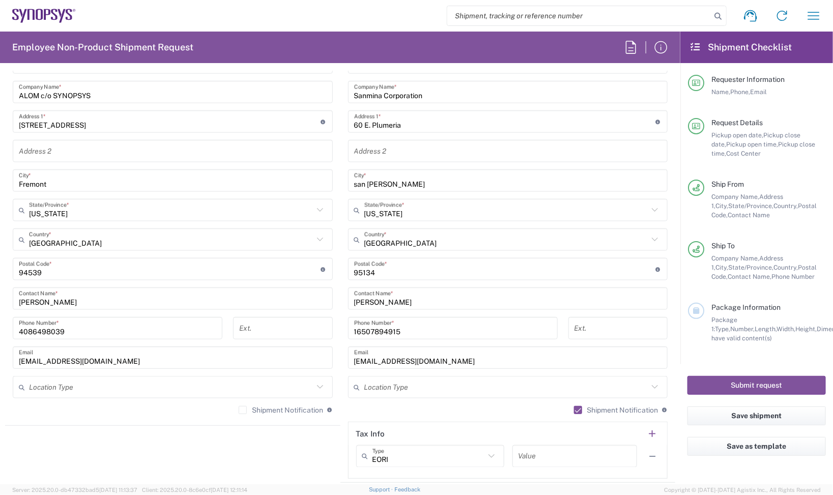
click at [239, 413] on label "Shipment Notification" at bounding box center [281, 410] width 84 height 8
click at [243, 410] on input "Shipment Notification" at bounding box center [243, 410] width 0 height 0
click at [446, 149] on input "text" at bounding box center [508, 151] width 308 height 18
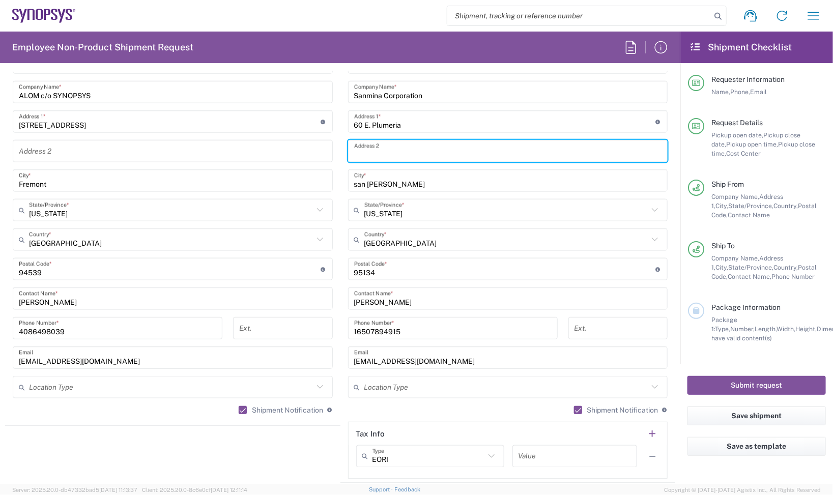
click at [432, 156] on input "text" at bounding box center [508, 151] width 308 height 18
click at [434, 110] on div "60 E. Plumeria Address 1 * For cross streets use street names with '&' or 'and'…" at bounding box center [508, 121] width 320 height 22
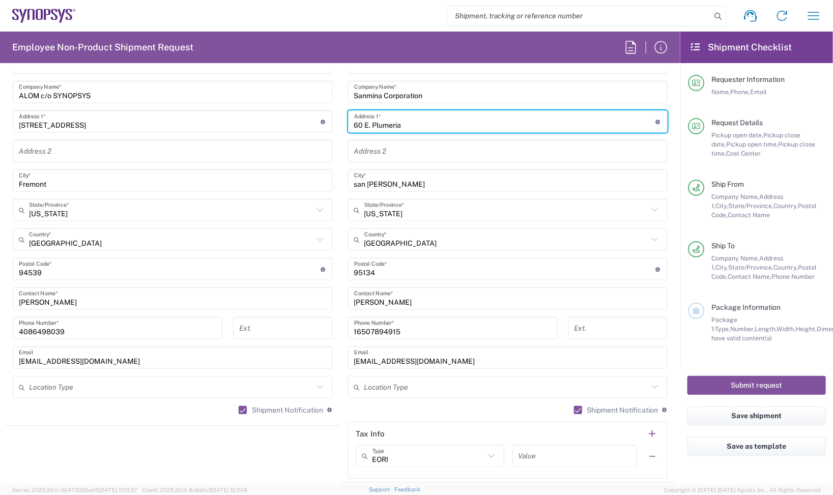
paste input "text"
type input "60 E. Plumeria"
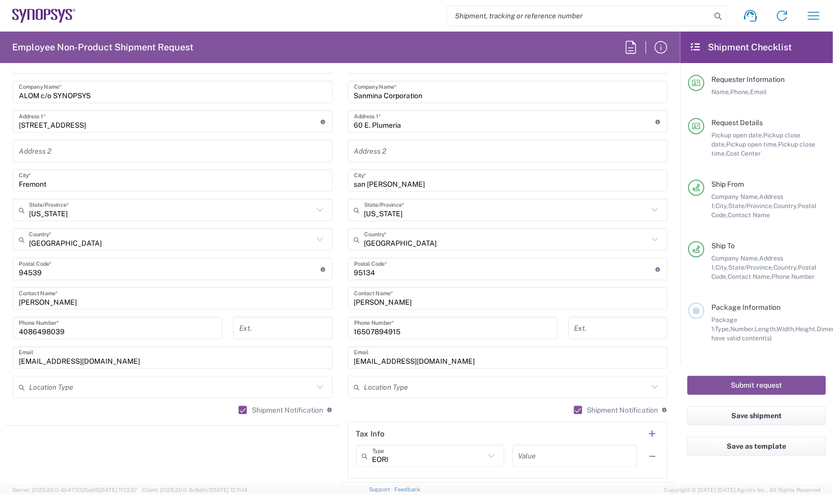
click at [397, 146] on input "text" at bounding box center [508, 151] width 308 height 18
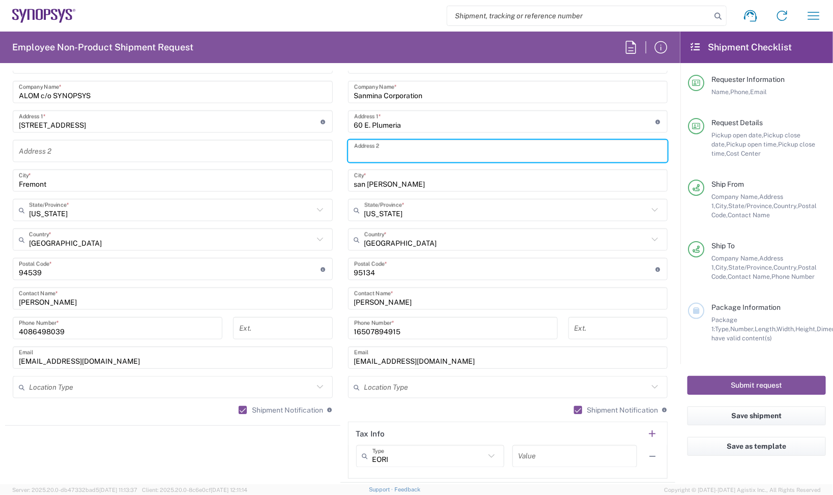
paste input "Dock A"
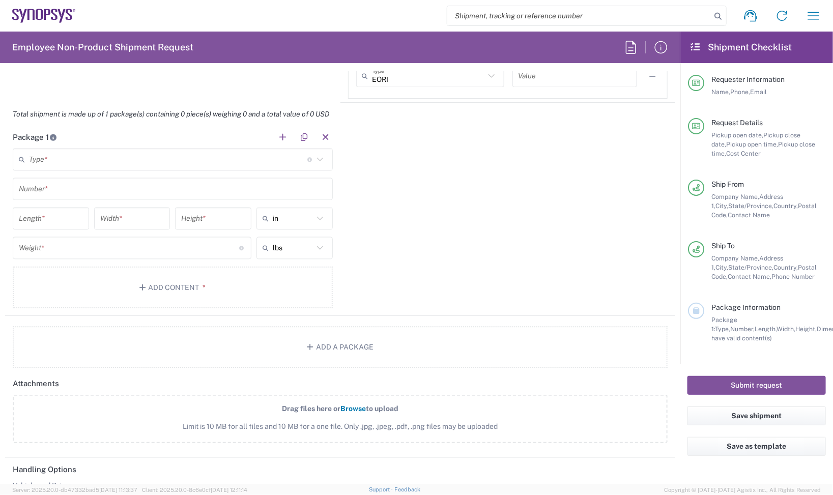
scroll to position [891, 0]
type input "Dock A"
click at [126, 164] on input "text" at bounding box center [168, 159] width 278 height 18
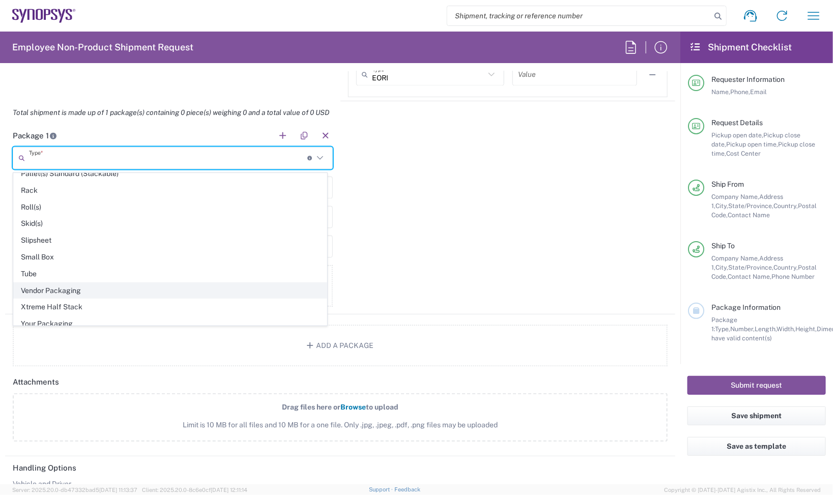
scroll to position [491, 0]
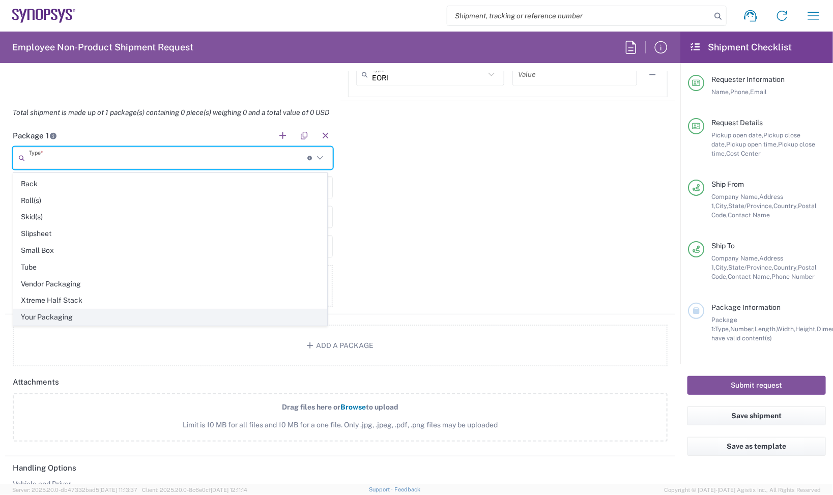
click at [73, 318] on span "Your Packaging" at bounding box center [170, 317] width 313 height 16
type input "Your Packaging"
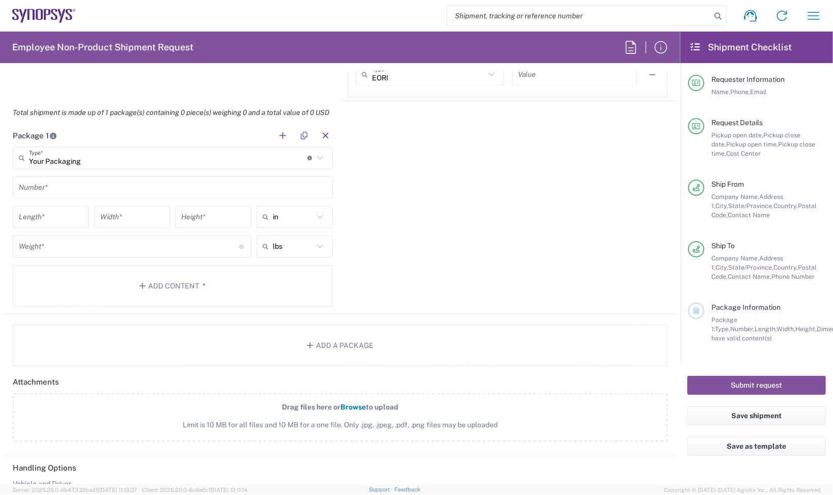
click at [47, 174] on main "Your Packaging Type * Material used to package goods Bale(s) Basket(s) Bolt(s) …" at bounding box center [172, 228] width 335 height 163
click at [39, 186] on input "text" at bounding box center [173, 188] width 308 height 18
type input "3"
click at [50, 224] on input "number" at bounding box center [51, 218] width 64 height 18
type input "0"
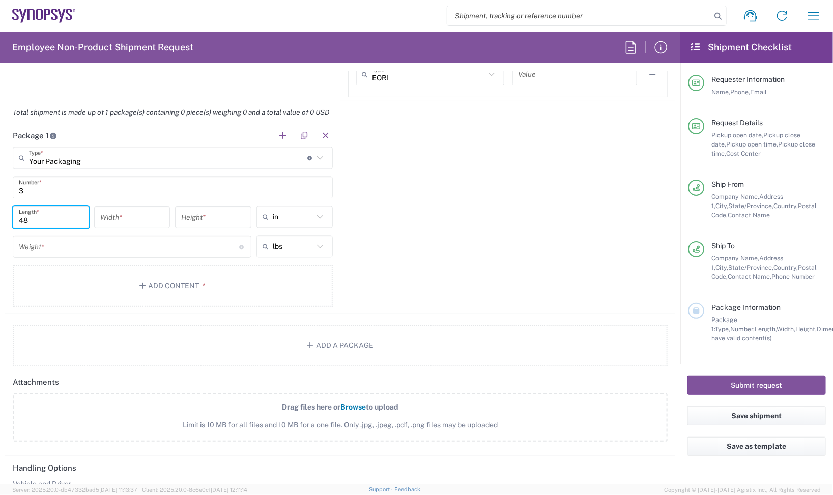
type input "48"
type input "40"
type input "24"
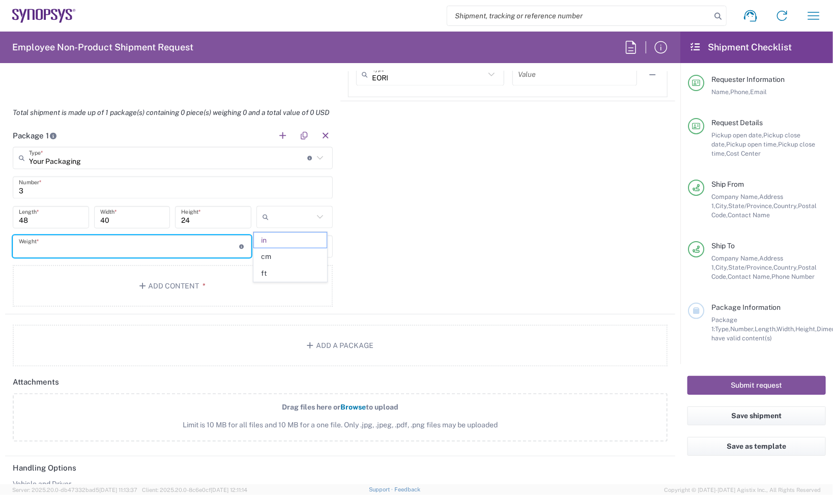
click at [62, 245] on input "number" at bounding box center [129, 247] width 221 height 18
type input "in"
type input "50"
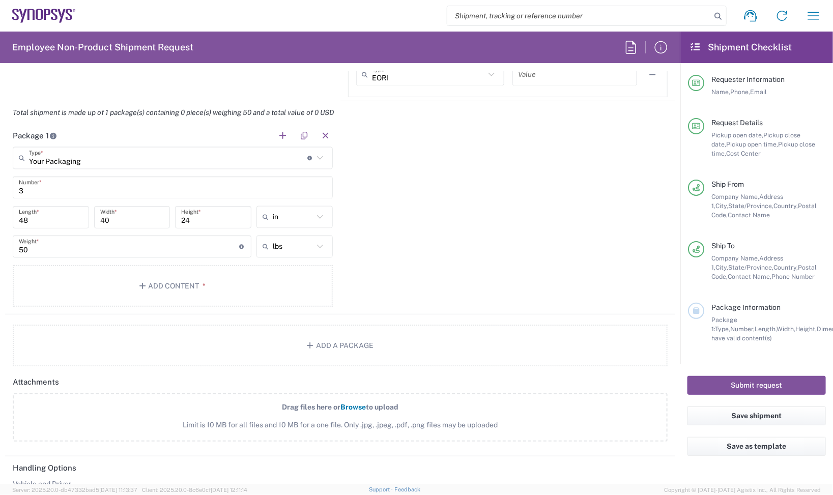
click at [121, 321] on agx-package-information "Total shipment is made up of 1 package(s) containing 0 piece(s) weighing 50 and…" at bounding box center [340, 234] width 670 height 266
click at [148, 293] on button "Add Content *" at bounding box center [173, 286] width 320 height 42
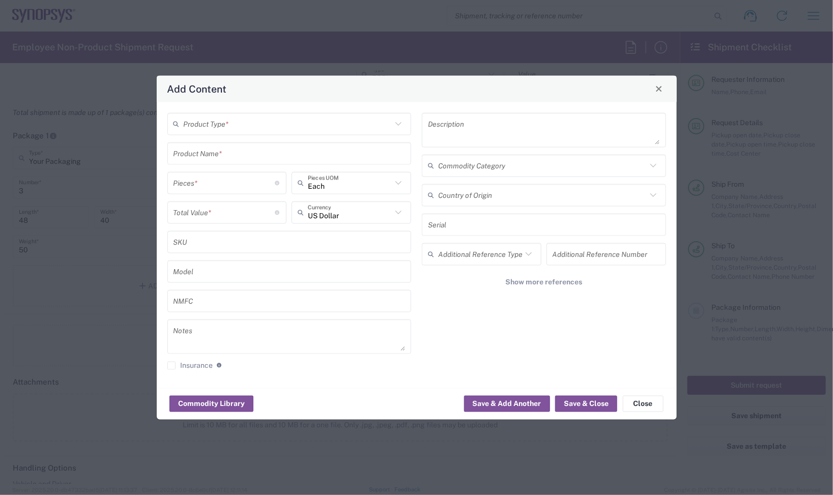
click at [303, 129] on input "text" at bounding box center [288, 124] width 209 height 18
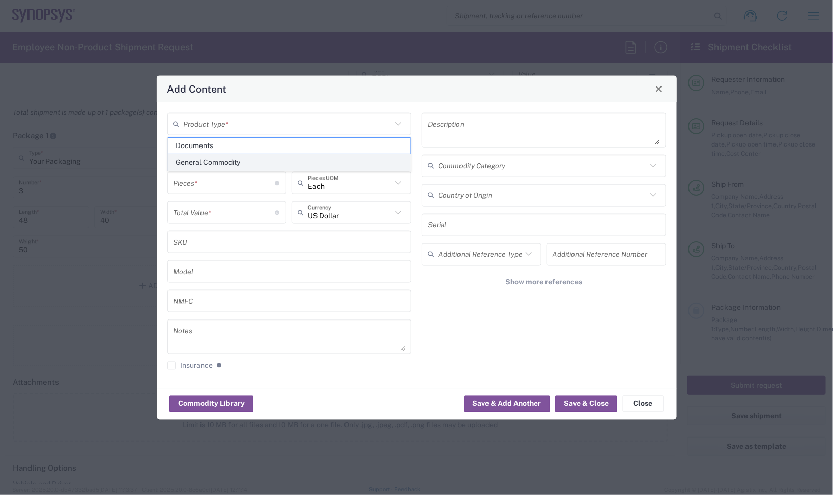
click at [261, 161] on span "General Commodity" at bounding box center [289, 163] width 242 height 16
type input "General Commodity"
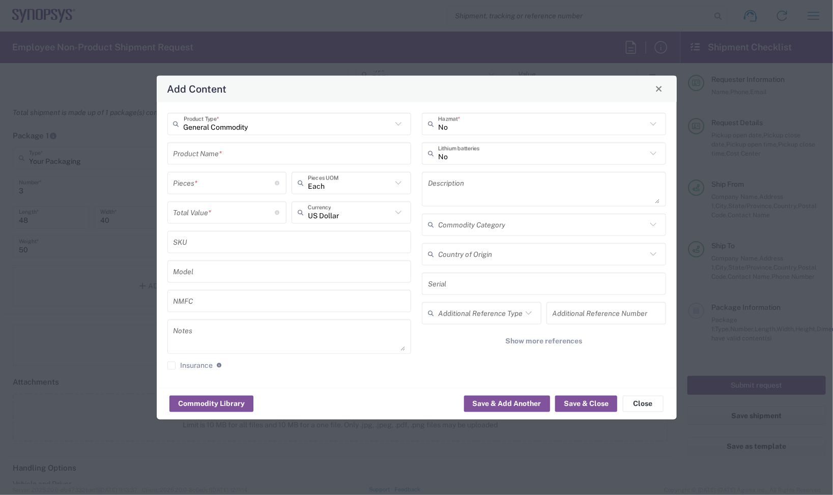
click at [237, 159] on input "text" at bounding box center [290, 154] width 232 height 18
paste input "SH100005384"
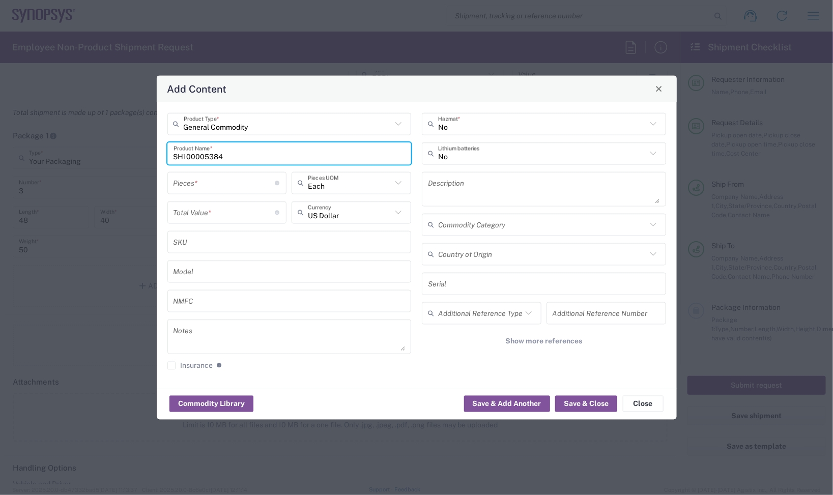
type input "SH100005384"
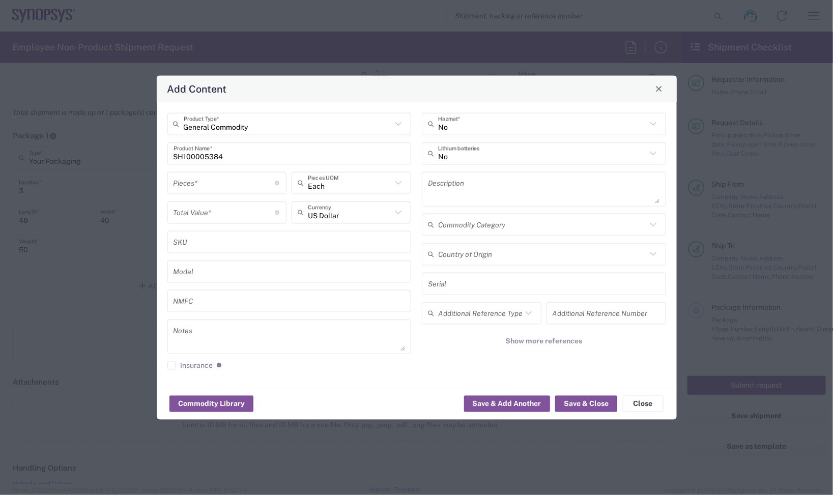
click at [301, 353] on div "Notes" at bounding box center [289, 336] width 244 height 35
click at [263, 338] on textarea at bounding box center [290, 336] width 232 height 28
paste textarea "133.00"
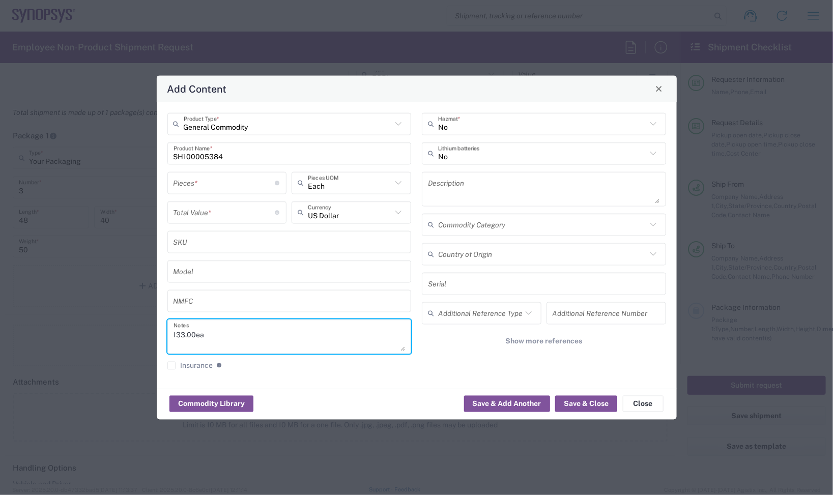
type textarea "133.00ea"
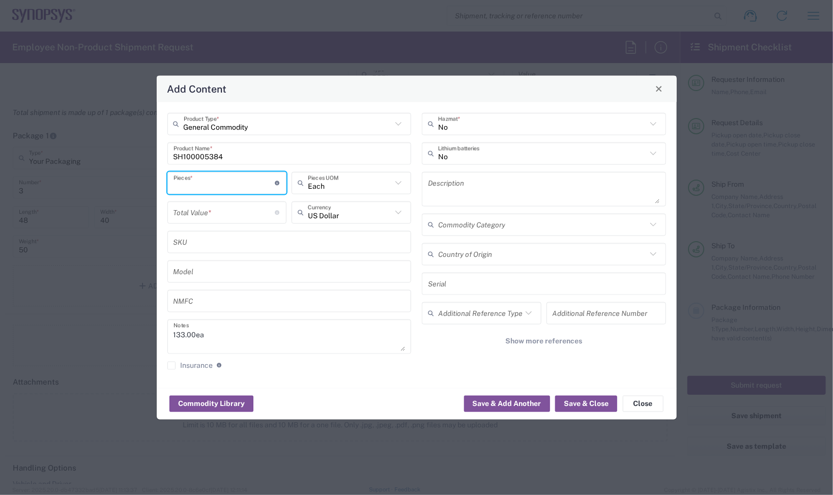
click at [199, 187] on input "number" at bounding box center [225, 183] width 102 height 18
type input "1"
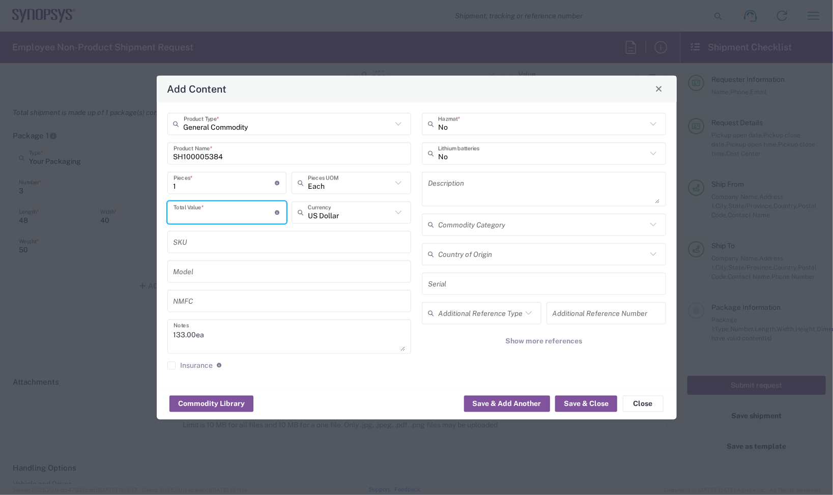
click at [196, 209] on input "number" at bounding box center [225, 213] width 102 height 18
paste input "133.00"
type input "133.00"
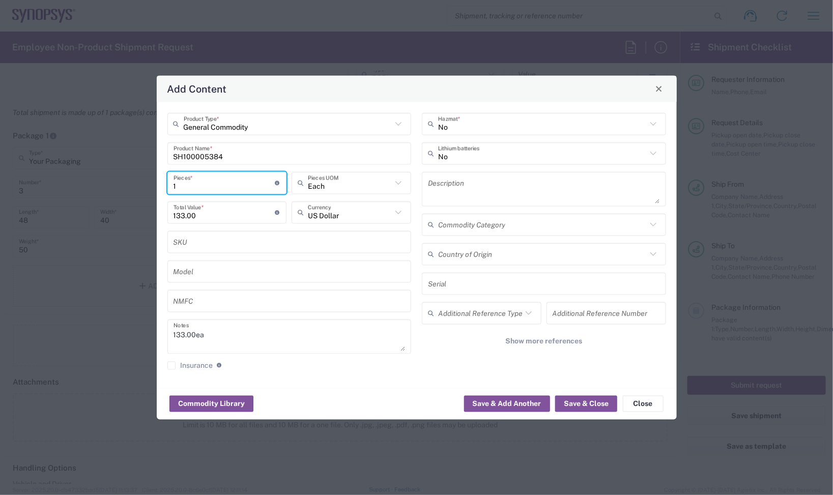
drag, startPoint x: 211, startPoint y: 186, endPoint x: 129, endPoint y: 189, distance: 82.5
click at [130, 188] on div "Add Content General Commodity Product Type * SH100005384 Product Name * 1 Piece…" at bounding box center [416, 247] width 833 height 495
type input "2"
type input "266"
type input "26"
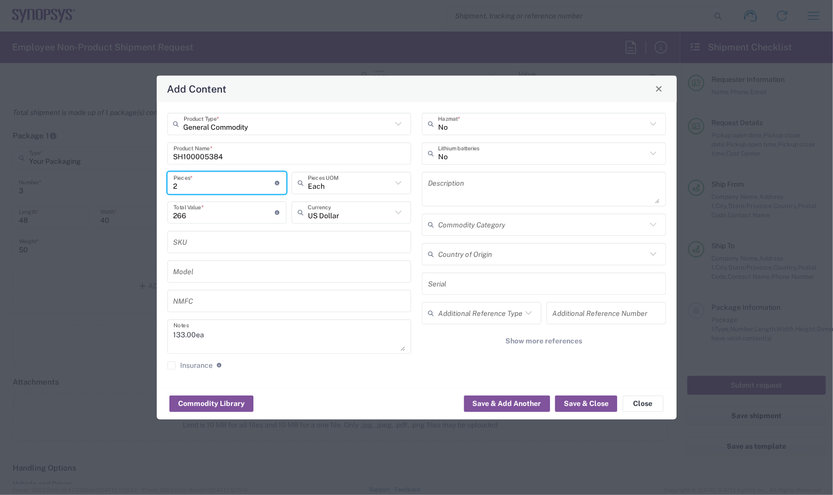
type input "3458"
type input "260"
type input "34580"
type input "260"
click at [467, 174] on div "Description" at bounding box center [544, 189] width 244 height 35
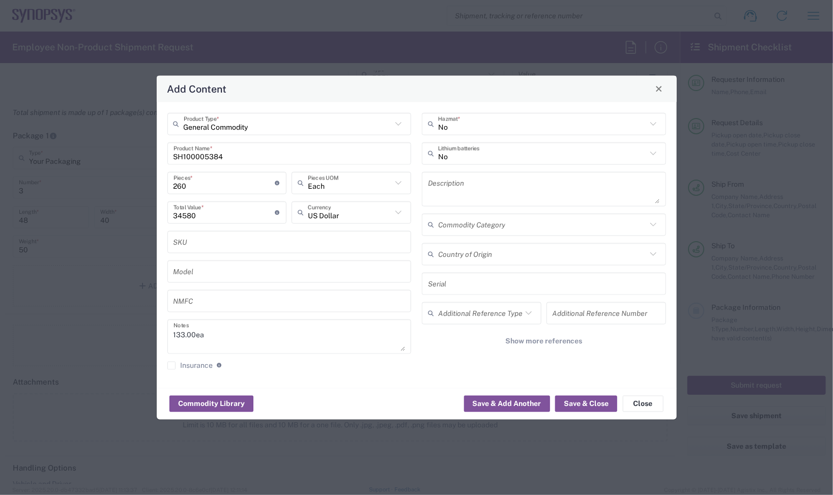
click at [457, 178] on textarea at bounding box center [544, 189] width 232 height 28
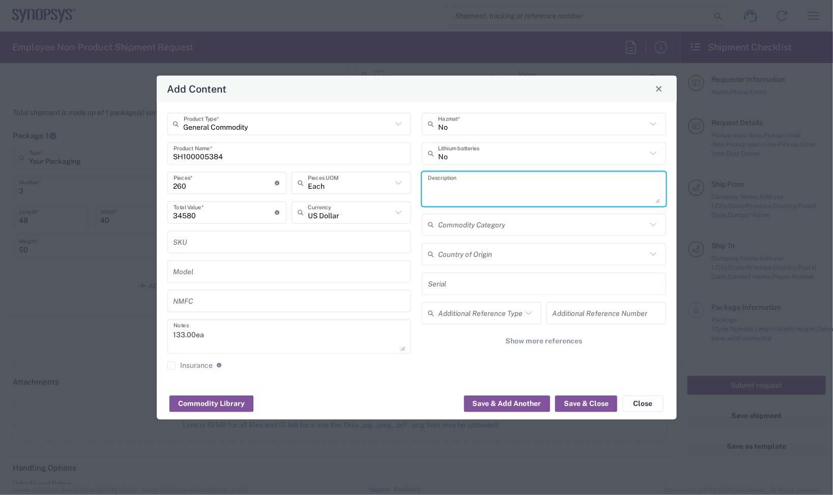
paste textarea "HT4, Cable Assembly, 100cm, Black/Green, 50ohms, 34AWG"
type textarea "HT4, Cable Assembly, 100cm, Black/Green, 50ohms, 34AWG"
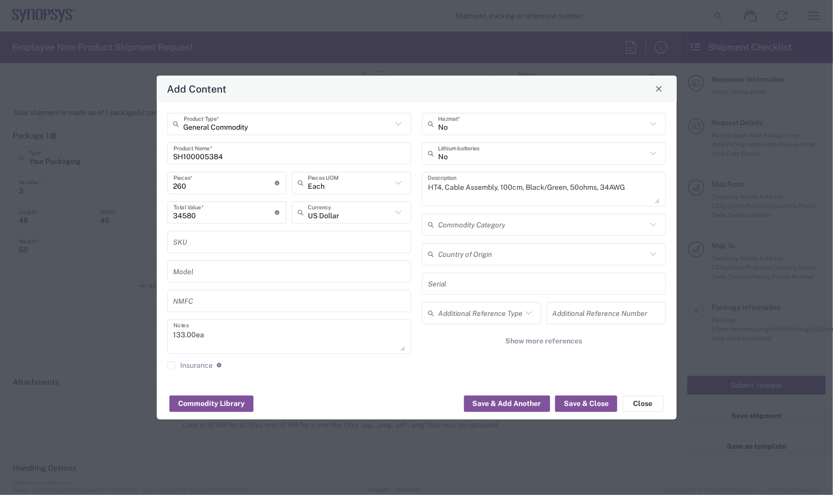
drag, startPoint x: 535, startPoint y: 202, endPoint x: 552, endPoint y: 202, distance: 17.3
click at [535, 202] on textarea "HT4, Cable Assembly, 100cm, Black/Green, 50ohms, 34AWG" at bounding box center [544, 189] width 232 height 28
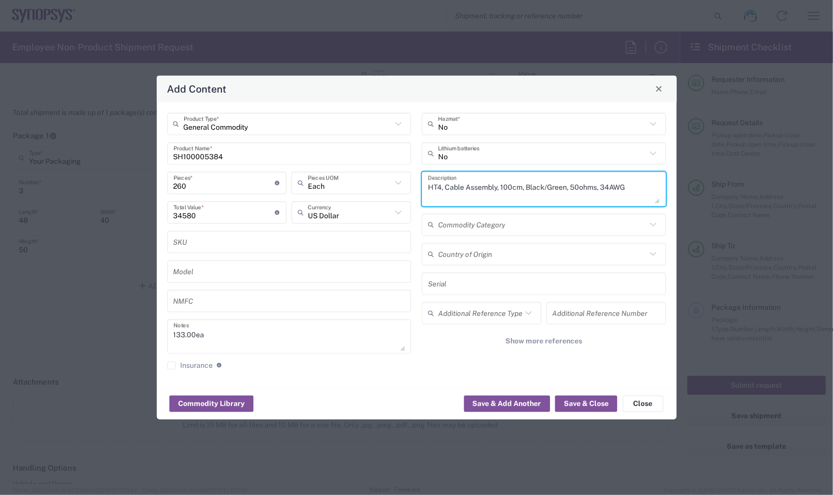
drag, startPoint x: 637, startPoint y: 184, endPoint x: 425, endPoint y: 173, distance: 212.5
click at [427, 174] on div "HT4, Cable Assembly, 100cm, Black/Green, 50ohms, 34AWG Description" at bounding box center [544, 189] width 244 height 35
click at [434, 349] on button "Show more references" at bounding box center [544, 340] width 244 height 19
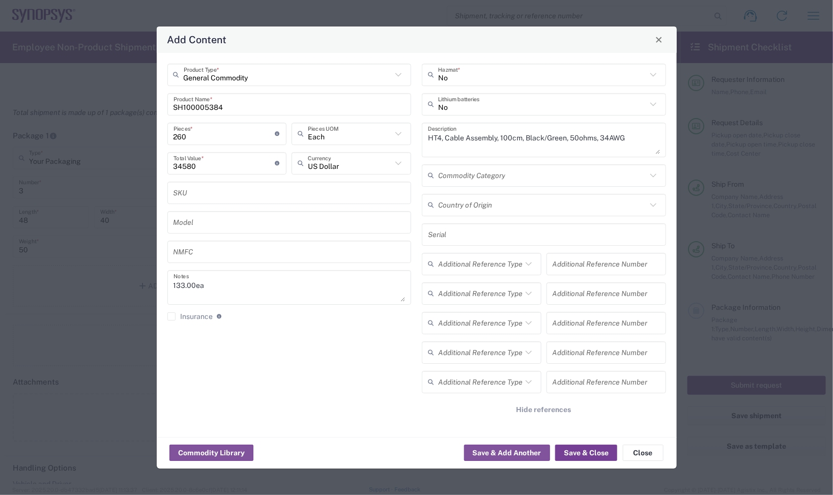
click at [590, 449] on button "Save & Close" at bounding box center [586, 453] width 62 height 16
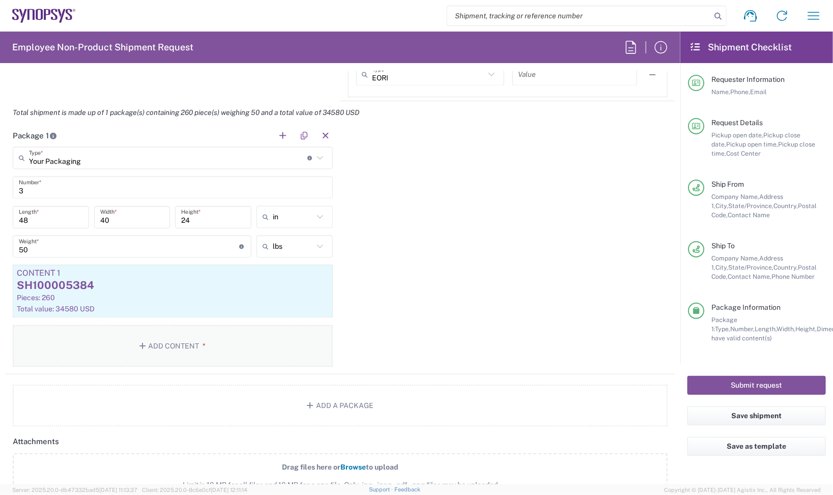
click at [178, 344] on button "Add Content *" at bounding box center [173, 346] width 320 height 42
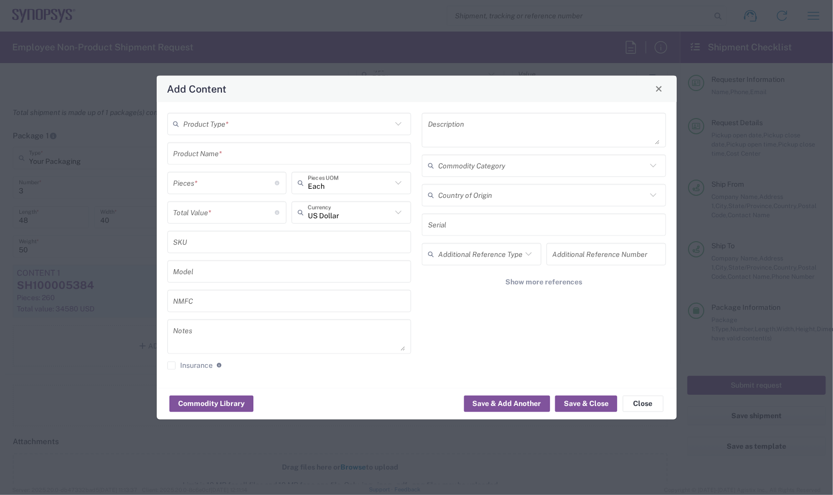
click at [230, 128] on input "text" at bounding box center [288, 124] width 209 height 18
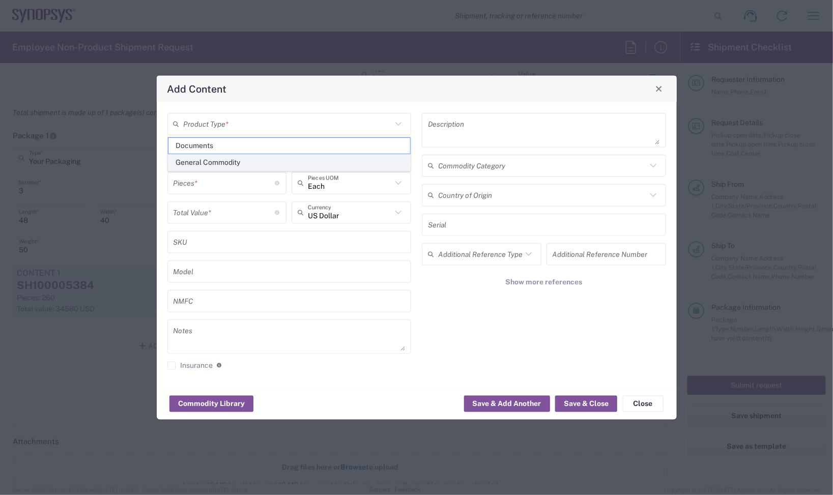
click at [233, 161] on span "General Commodity" at bounding box center [289, 163] width 242 height 16
type input "General Commodity"
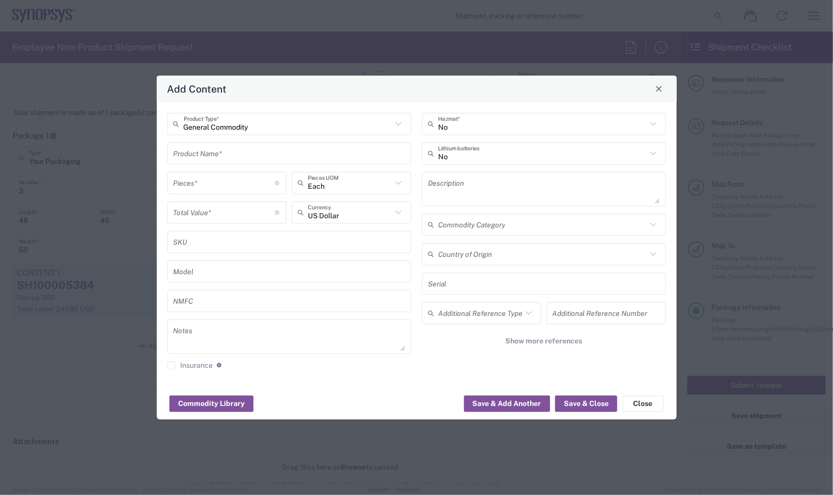
click at [237, 154] on input "text" at bounding box center [290, 154] width 232 height 18
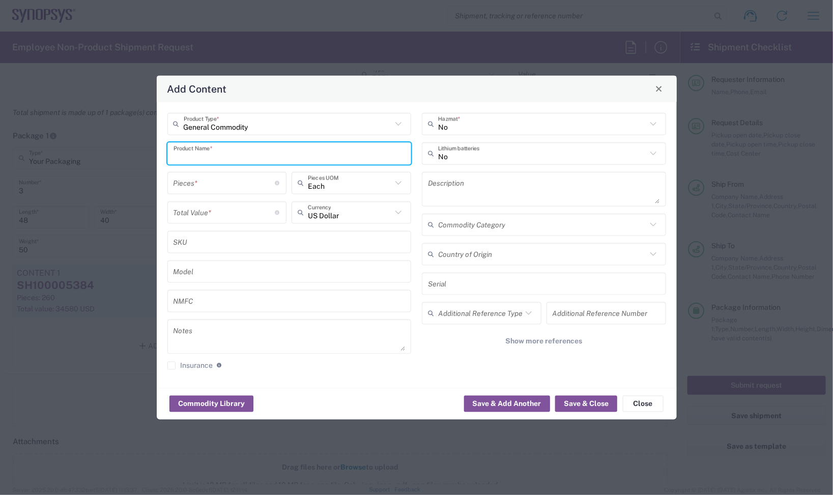
paste input "SH100005594"
type input "SH100005594"
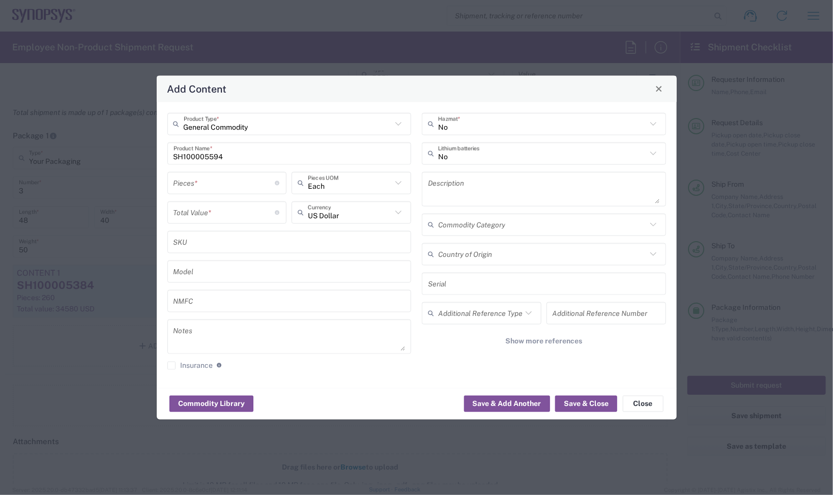
drag, startPoint x: 206, startPoint y: 178, endPoint x: 205, endPoint y: 199, distance: 21.4
click at [206, 181] on input "number" at bounding box center [225, 183] width 102 height 18
type input "1"
click at [196, 204] on input "number" at bounding box center [225, 213] width 102 height 18
paste input "150.00"
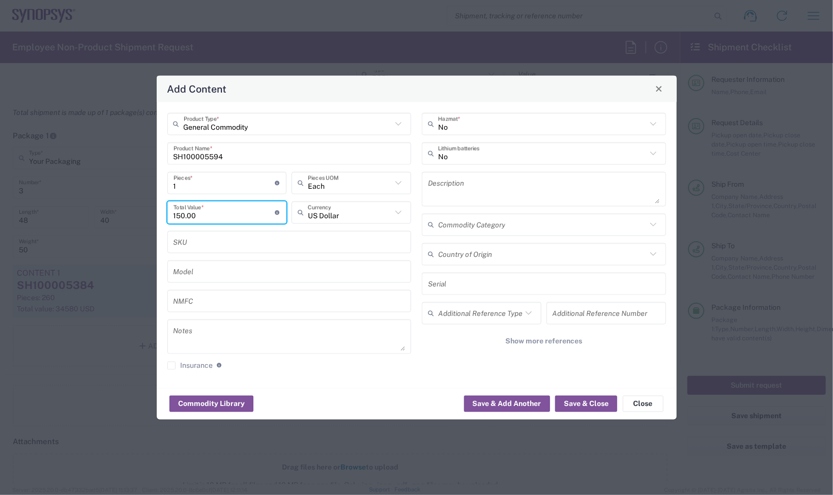
type input "150.00"
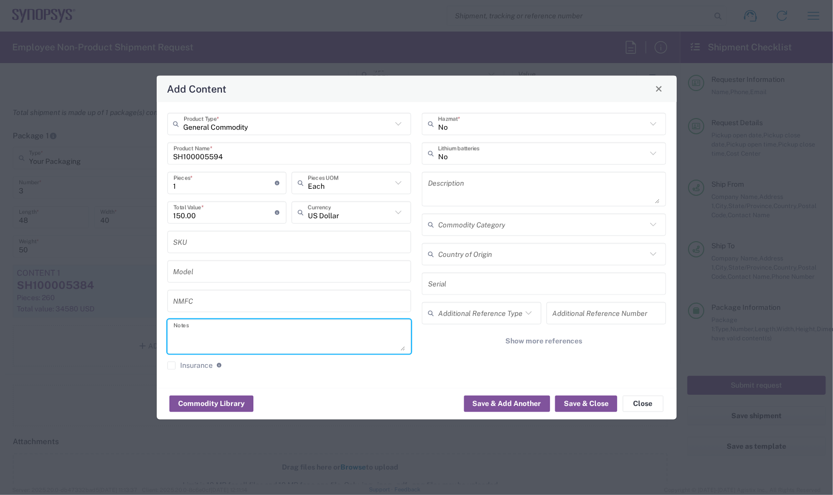
click at [230, 322] on textarea at bounding box center [290, 336] width 232 height 28
paste textarea "150.00"
type textarea "150.00ea"
click at [212, 182] on input "1" at bounding box center [225, 183] width 102 height 18
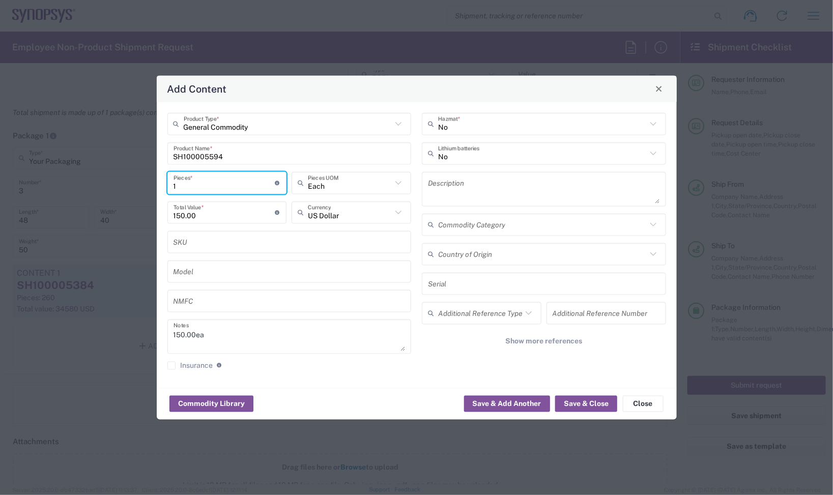
drag, startPoint x: 171, startPoint y: 182, endPoint x: 154, endPoint y: 182, distance: 16.8
click at [155, 182] on div "Add Content General Commodity Product Type * SH100005594 Product Name * 1 Piece…" at bounding box center [416, 247] width 833 height 495
type input "150"
type input "11"
type input "1650"
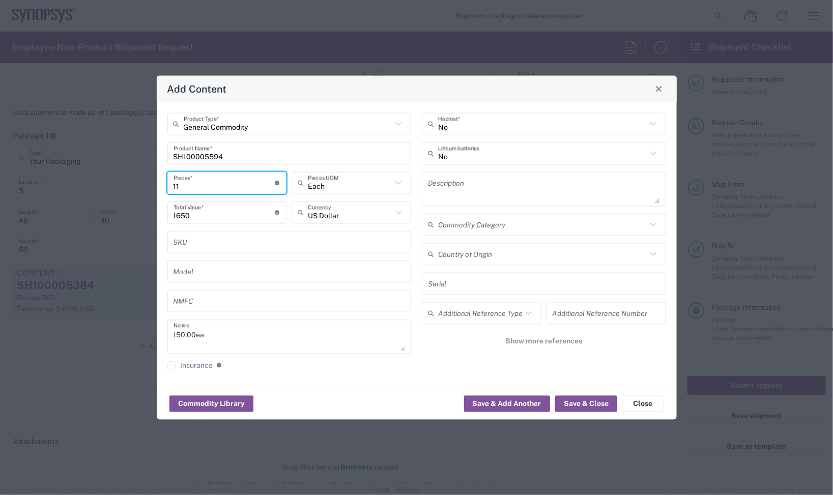
type input "116"
type input "17400"
type input "116"
click at [464, 178] on textarea at bounding box center [544, 189] width 232 height 28
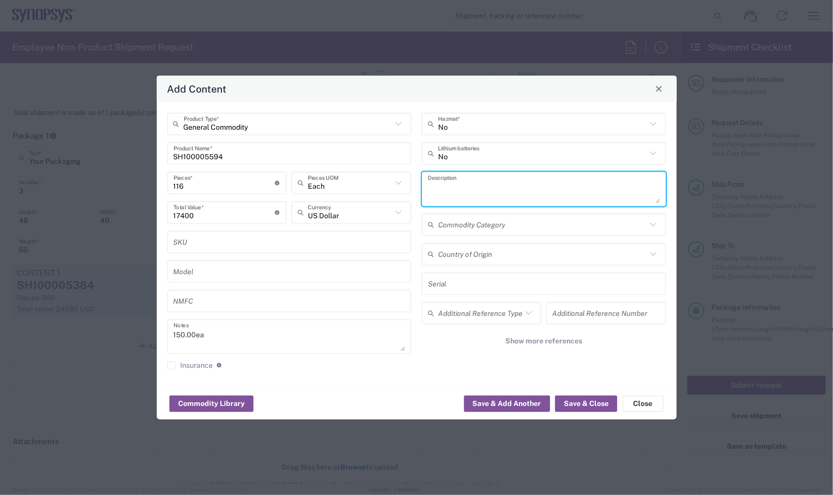
paste textarea "MGB2C, Cable Assembly, 100cm, Black/Green, 100ohms, 28AWG"
type textarea "MGB2C, Cable Assembly, 100cm, Black/Green, 100ohms, 28AWG"
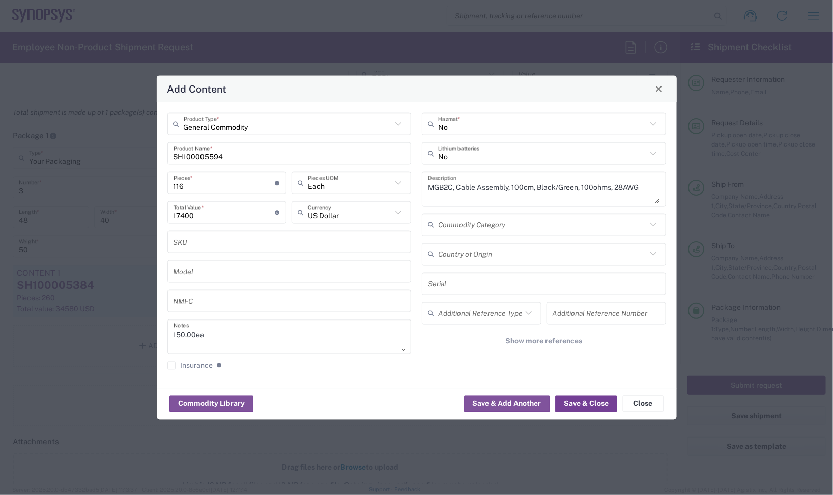
click at [583, 405] on button "Save & Close" at bounding box center [586, 404] width 62 height 16
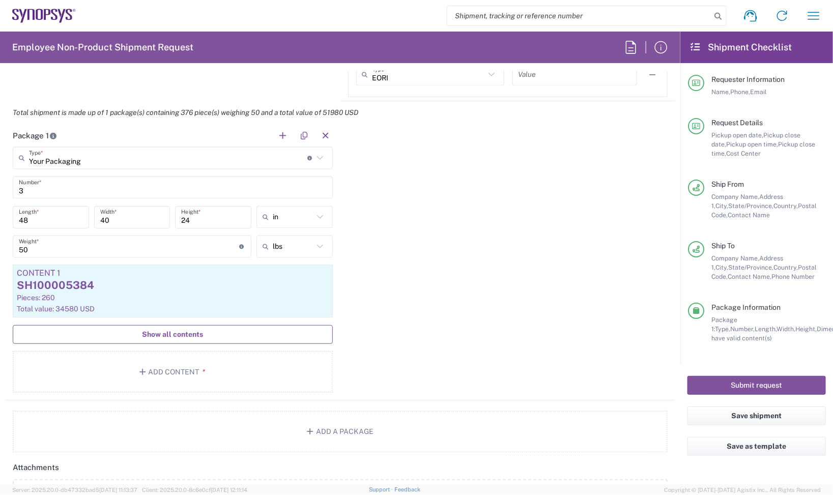
click at [148, 339] on span "Show all contents" at bounding box center [172, 335] width 61 height 10
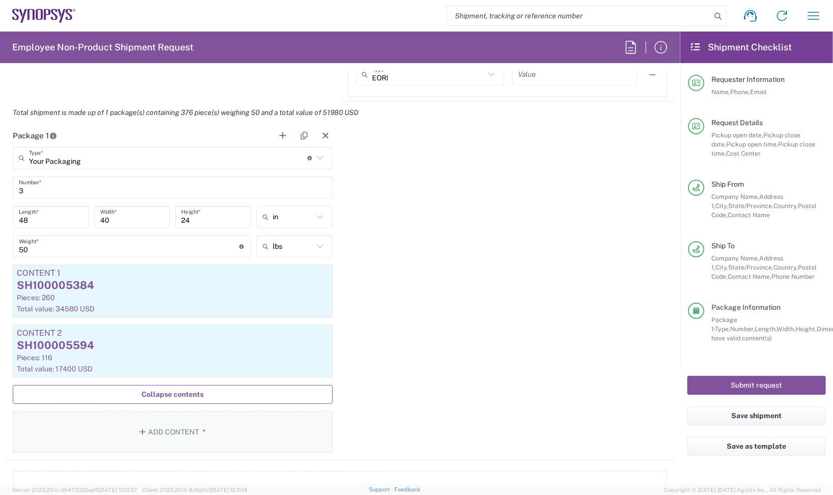
click at [204, 429] on button "Add Content *" at bounding box center [173, 432] width 320 height 42
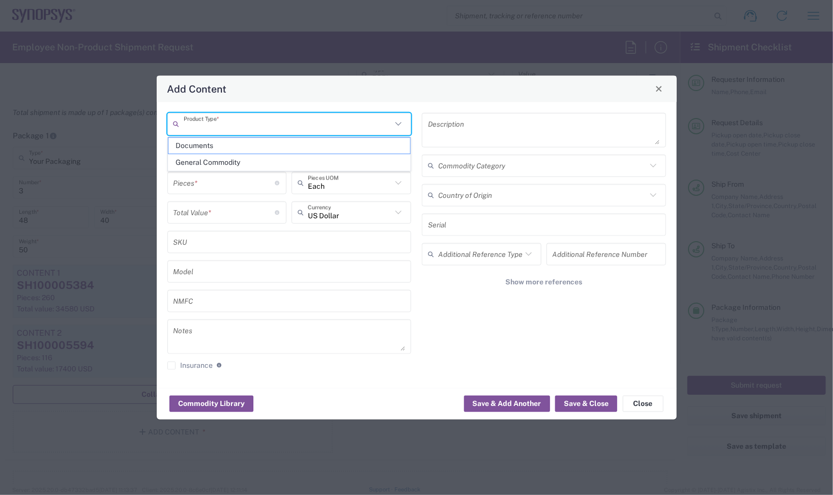
click at [222, 126] on input "text" at bounding box center [288, 124] width 209 height 18
paste input "SH100005381"
type input "SH100005381"
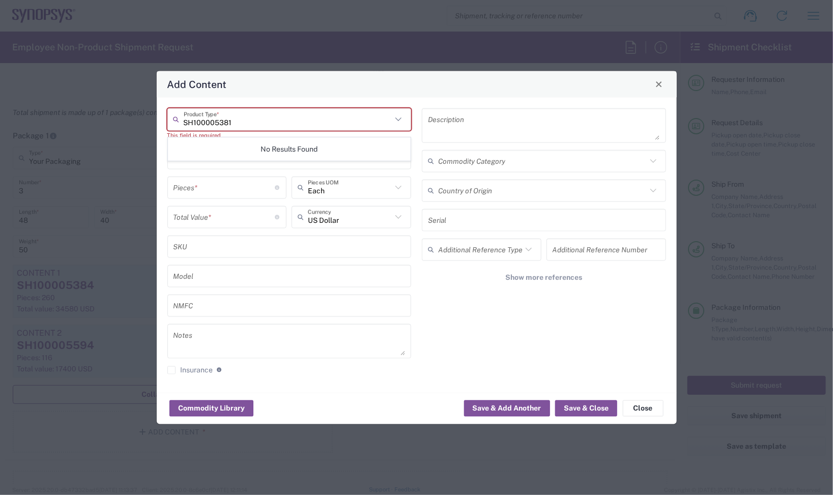
drag, startPoint x: 247, startPoint y: 121, endPoint x: 42, endPoint y: 121, distance: 205.1
click at [42, 121] on div "Add Content SH100005381 Product Type * This field is required Product Name * Pi…" at bounding box center [416, 247] width 833 height 495
click at [348, 115] on input "text" at bounding box center [288, 119] width 209 height 18
click at [402, 131] on div "This field is required" at bounding box center [289, 134] width 244 height 9
click at [402, 122] on icon at bounding box center [398, 118] width 13 height 13
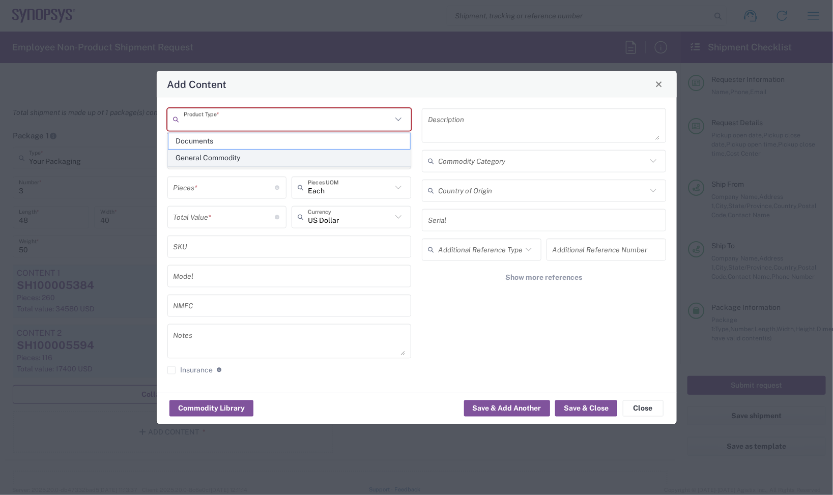
click at [344, 159] on span "General Commodity" at bounding box center [289, 158] width 242 height 16
type input "General Commodity"
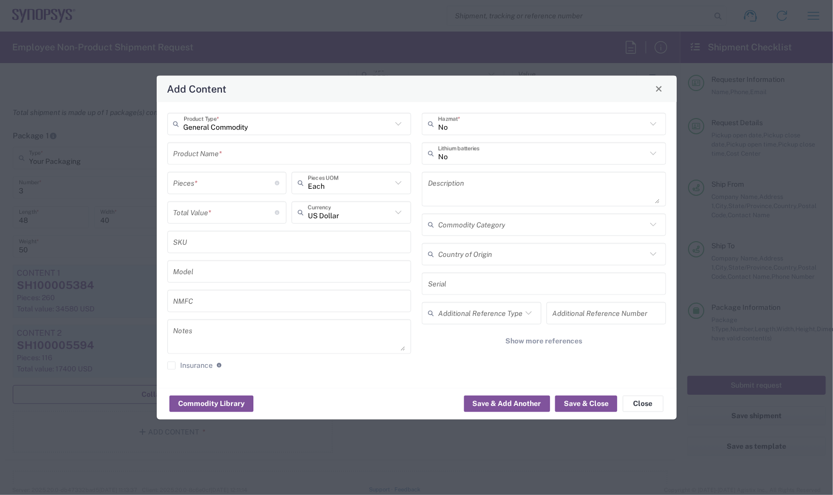
click at [302, 142] on div "Product Name *" at bounding box center [289, 153] width 244 height 22
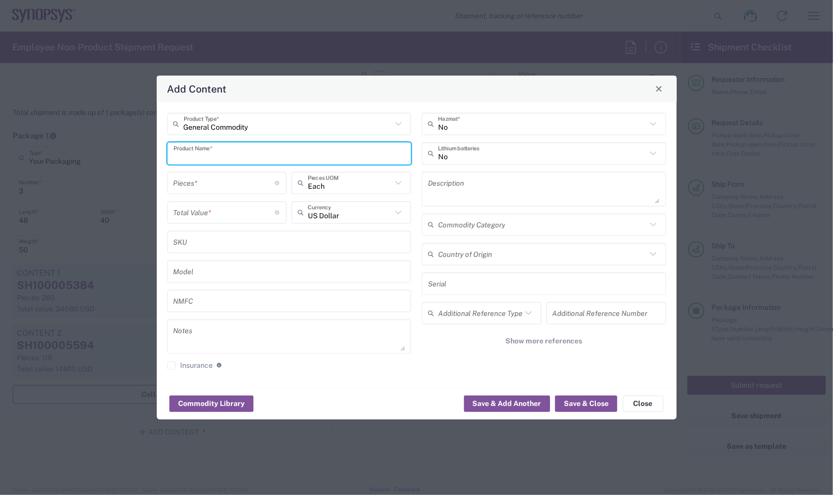
click at [277, 154] on input "text" at bounding box center [290, 154] width 232 height 18
paste input "SH100005381"
type input "SH100005381"
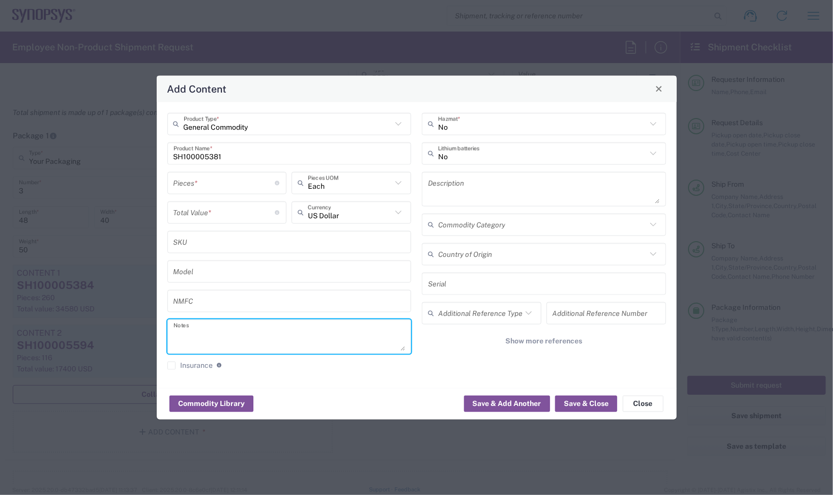
click at [271, 323] on textarea at bounding box center [290, 336] width 232 height 28
paste textarea "100.00"
type textarea "100.00ea"
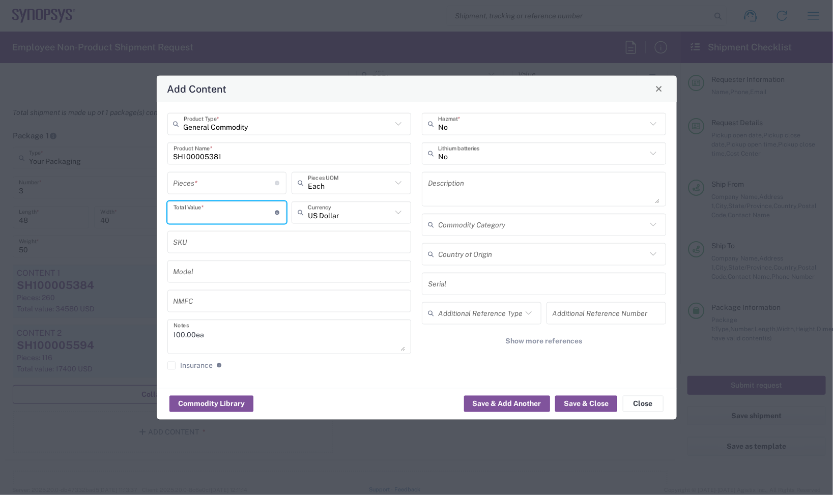
click at [209, 213] on input "number" at bounding box center [225, 213] width 102 height 18
paste input "100.00"
type input "100.00"
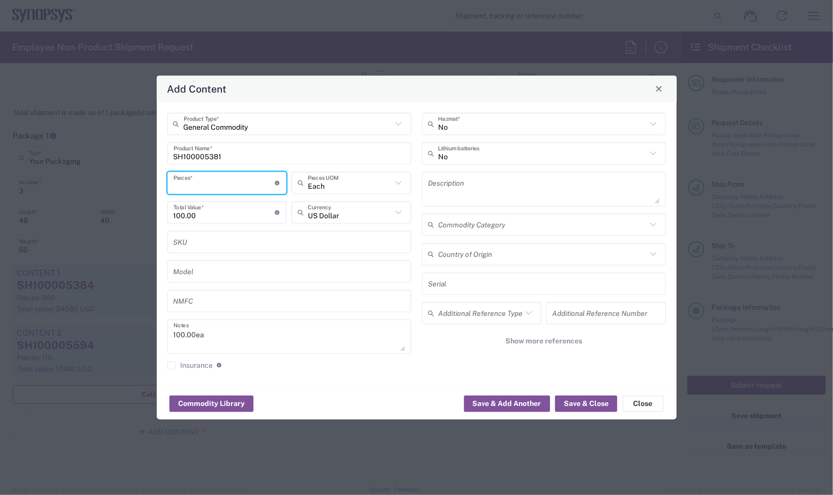
click at [207, 190] on input "number" at bounding box center [225, 183] width 102 height 18
type input "1"
type input "100"
click at [207, 191] on input "1" at bounding box center [225, 183] width 102 height 18
drag, startPoint x: 223, startPoint y: 182, endPoint x: -9, endPoint y: 199, distance: 232.7
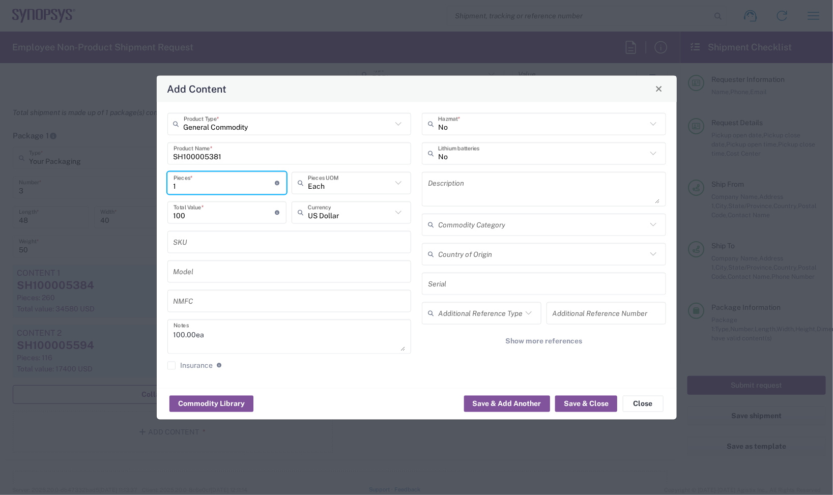
click at [0, 199] on html "Shipment request Shipment tracking Employee non-product shipment request My shi…" at bounding box center [416, 247] width 833 height 495
type input "16"
type input "1600"
type input "16"
click at [459, 177] on textarea at bounding box center [544, 189] width 232 height 28
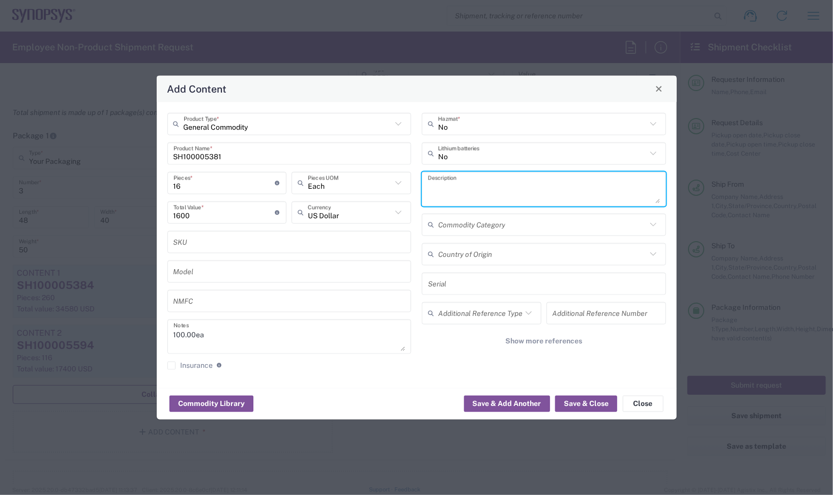
paste textarea "HC3, Cable Assembly, 100cm, BLACK/GREEN, 50ohms, 34AWG"
type textarea "HC3, Cable Assembly, 100cm, BLACK/GREEN, 50ohms, 34AWG"
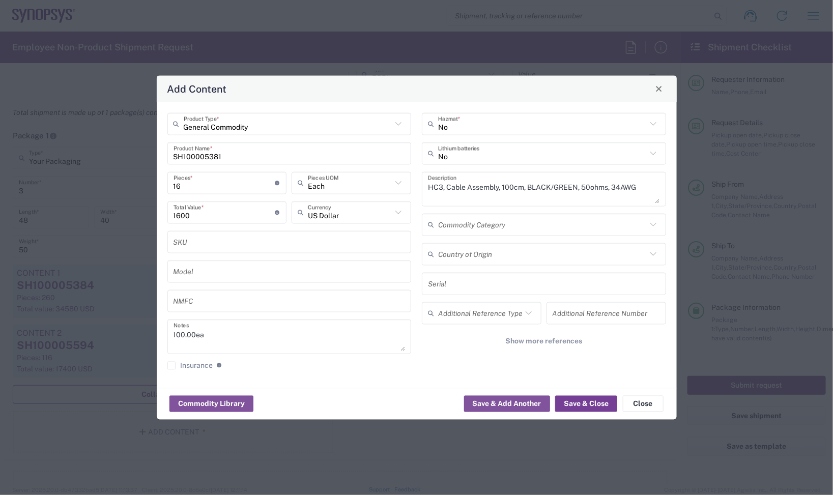
click at [598, 405] on button "Save & Close" at bounding box center [586, 404] width 62 height 16
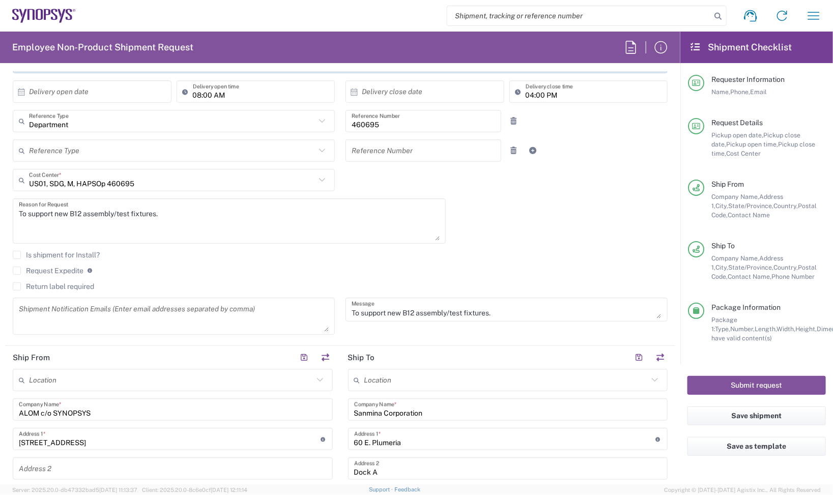
scroll to position [191, 0]
click at [551, 201] on div "10/07/2025 × Pickup open date * Cancel Apply 09:00 AM Pickup open time * 10/07/…" at bounding box center [341, 181] width 666 height 324
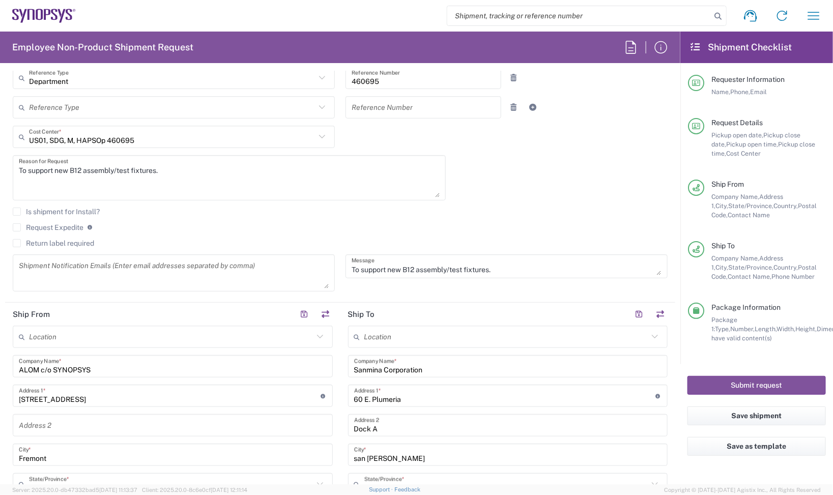
scroll to position [318, 0]
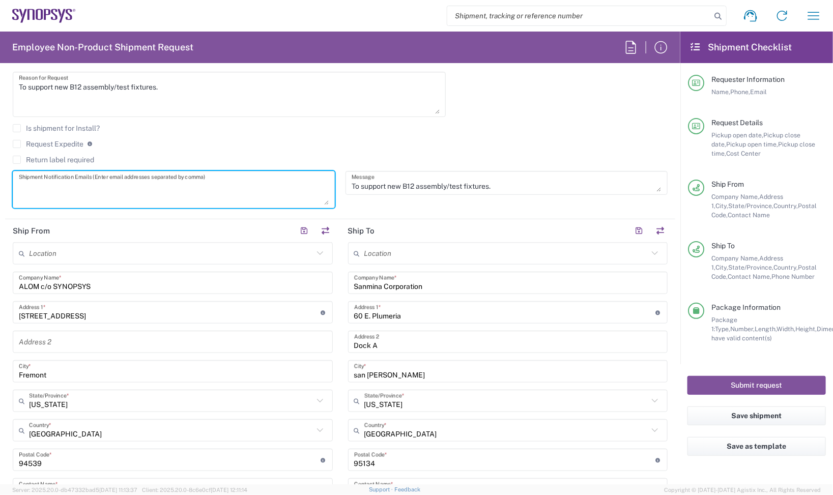
click at [47, 178] on textarea at bounding box center [174, 189] width 310 height 31
paste textarea "inventory-team@synopsys.com"
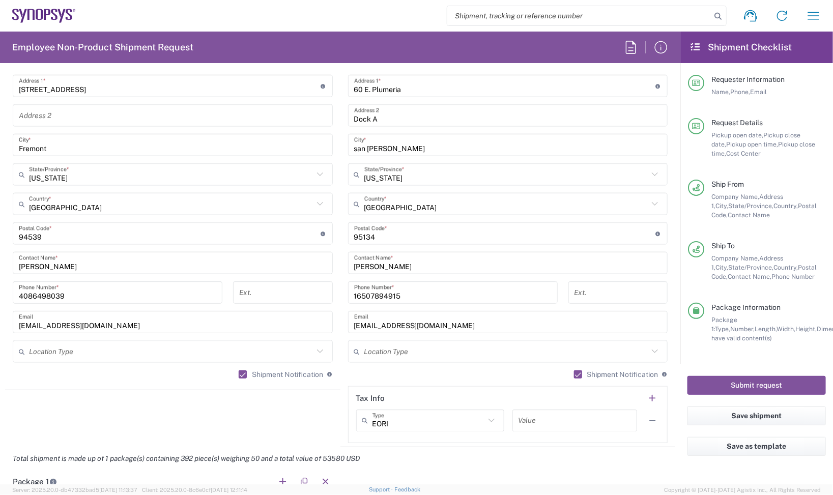
scroll to position [382, 0]
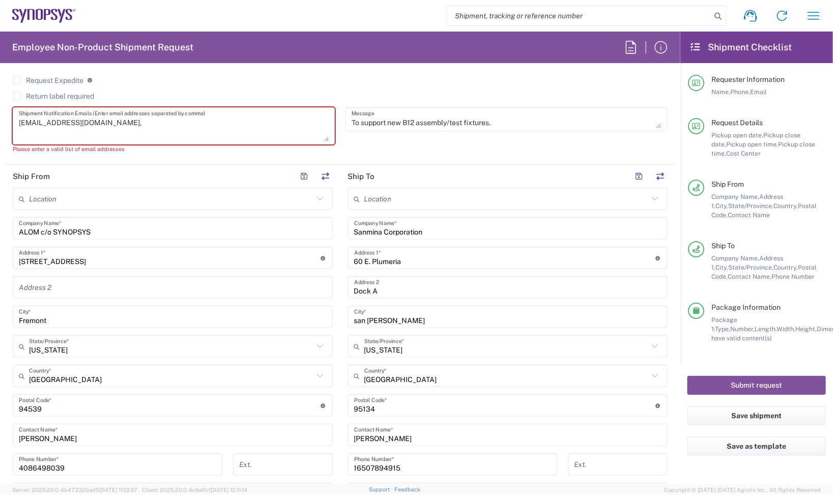
click at [566, 146] on div "To support new B12 assembly/test fixtures. Message" at bounding box center [506, 133] width 333 height 53
click at [179, 131] on textarea "inventory-team@synopsys.com," at bounding box center [174, 125] width 310 height 31
paste textarea "balasub@synopsys.com"
click at [220, 127] on textarea "inventory-team@synopsys.com, balasub@synopsys.com," at bounding box center [174, 125] width 310 height 31
paste textarea "'haps_planners@synopsys.com'"
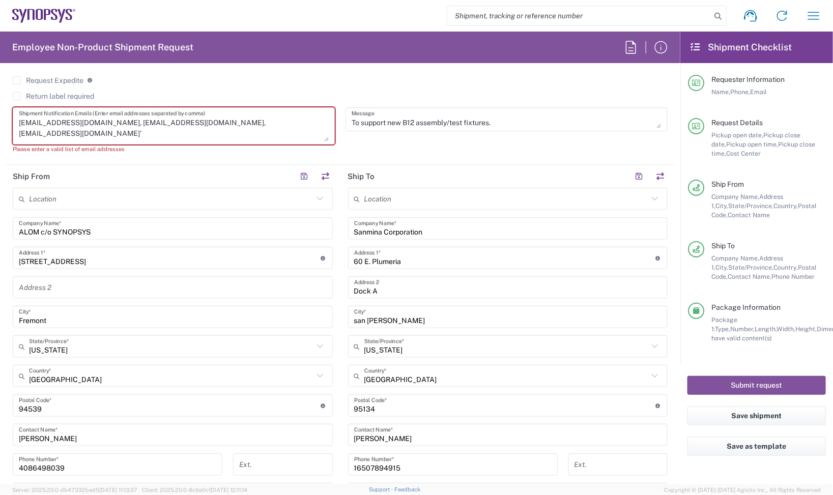
click at [319, 129] on textarea "inventory-team@synopsys.com, balasub@synopsys.com, 'haps_planners@synopsys.com'" at bounding box center [174, 125] width 310 height 31
paste textarea "HAPS_BUYERS@SYNOPSYS.COM"
drag, startPoint x: 311, startPoint y: 120, endPoint x: 317, endPoint y: 153, distance: 33.6
click at [311, 123] on textarea "inventory-team@synopsys.com, balasub@synopsys.com, 'haps_planners@synopsys.com'…" at bounding box center [174, 125] width 310 height 31
click at [207, 118] on textarea "inventory-team@synopsys.com, balasub@synopsys.com, 'haps_planners@synopsys.com'…" at bounding box center [174, 125] width 310 height 31
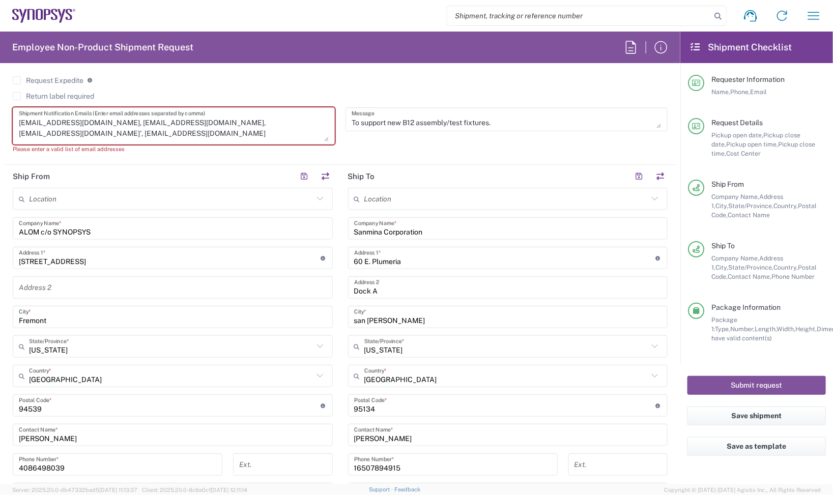
click at [308, 123] on textarea "inventory-team@synopsys.com, balasub@synopsys.com, haps_planners@synopsys.com',…" at bounding box center [174, 125] width 310 height 31
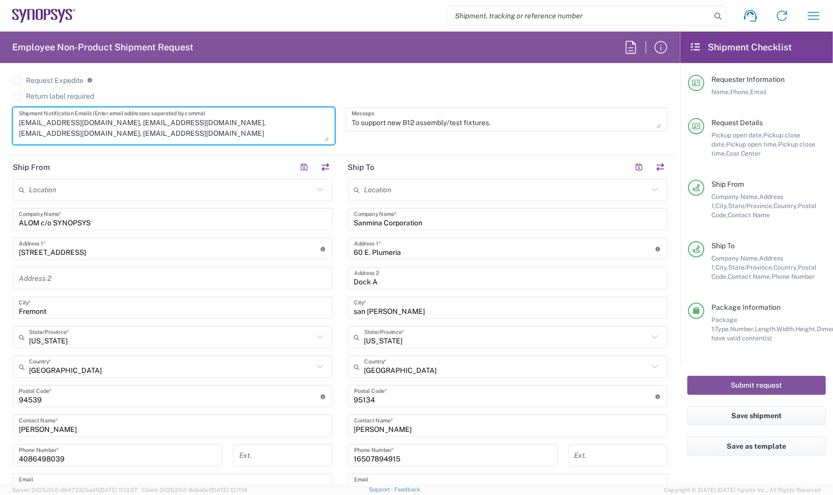
type textarea "inventory-team@synopsys.com, balasub@synopsys.com, haps_planners@synopsys.com, …"
click at [398, 87] on div "Request Expedite If expedite is checked you will be unable to rate and book thi…" at bounding box center [340, 84] width 655 height 16
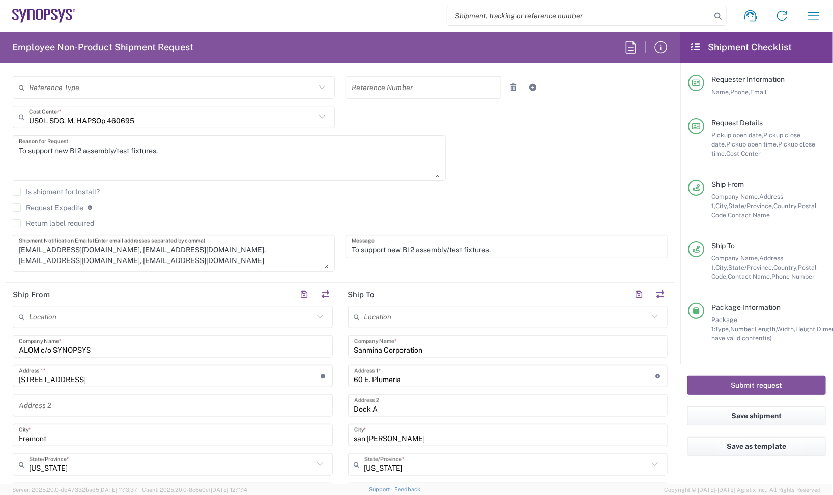
scroll to position [0, 0]
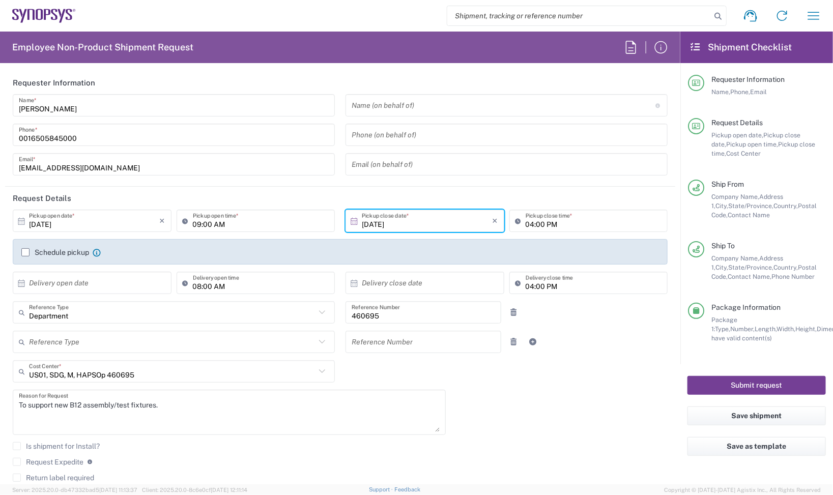
click at [771, 393] on button "Submit request" at bounding box center [757, 385] width 138 height 19
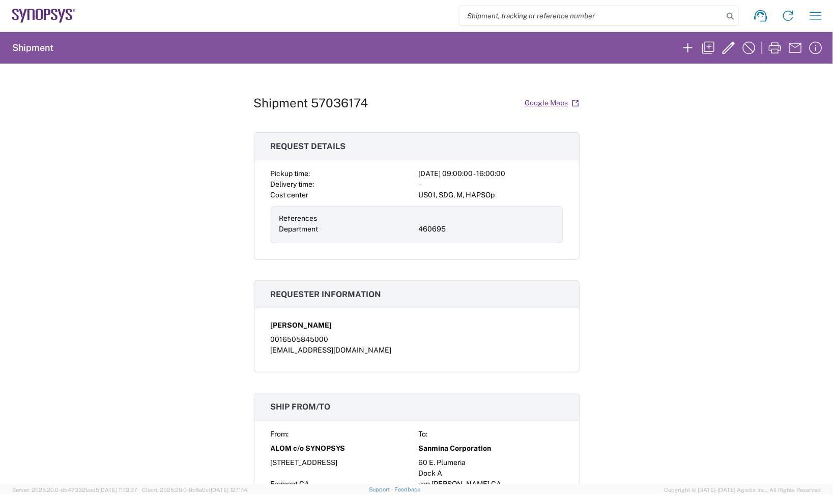
click at [339, 105] on h1 "Shipment 57036174" at bounding box center [311, 103] width 115 height 15
copy h1 "57036174"
click at [699, 143] on div "Shipment 57036174 Google Maps Request details Pickup time: 2025-10-07 09:00:00 …" at bounding box center [416, 274] width 833 height 421
drag, startPoint x: 762, startPoint y: 144, endPoint x: 635, endPoint y: 140, distance: 126.8
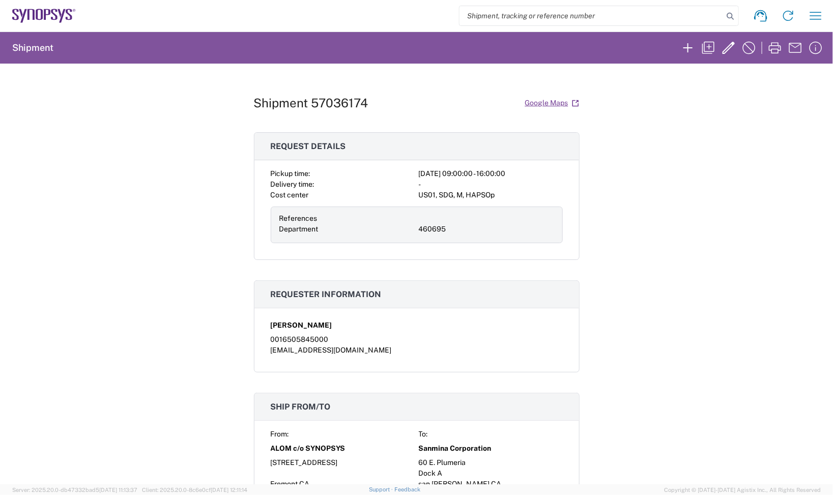
click at [741, 144] on div "Shipment 57036174 Google Maps Request details Pickup time: 2025-10-07 09:00:00 …" at bounding box center [416, 274] width 833 height 421
click at [360, 110] on h1 "Shipment 57036174" at bounding box center [311, 103] width 115 height 15
click at [339, 105] on h1 "Shipment 57036174" at bounding box center [311, 103] width 115 height 15
copy h1 "57036174"
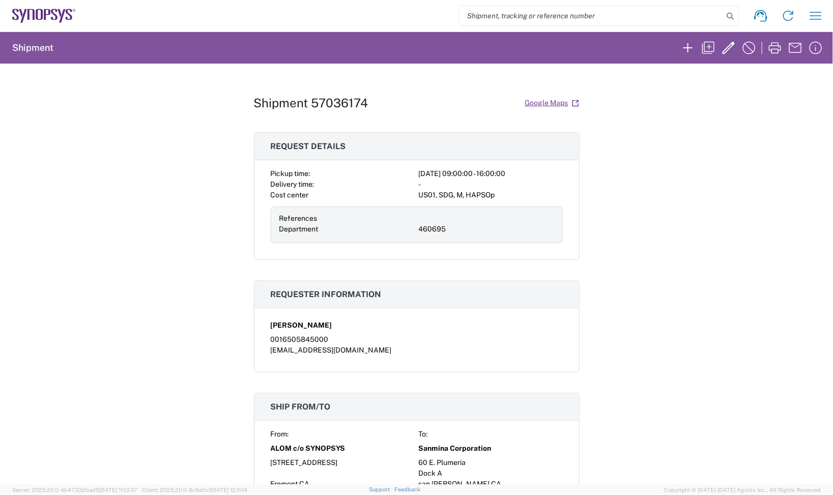
click at [31, 6] on agx-form-navbar "Shipment request Shipment tracking Employee non-product shipment request My shi…" at bounding box center [416, 16] width 833 height 32
click at [22, 9] on icon at bounding box center [44, 16] width 64 height 14
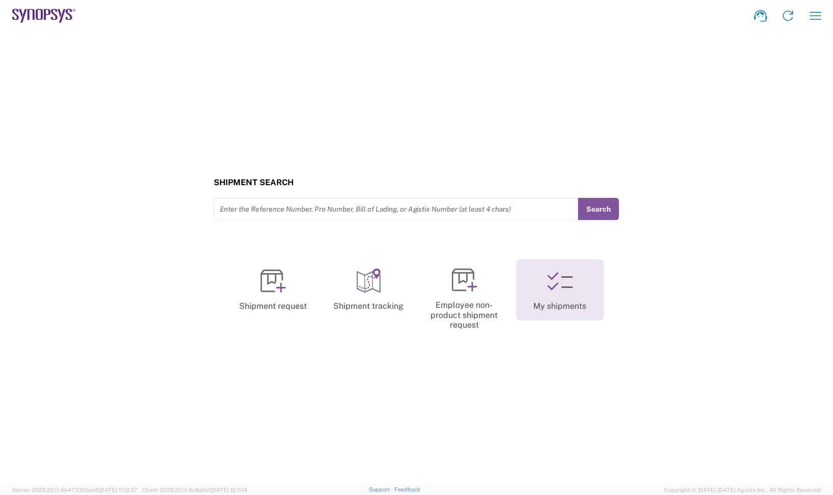
click at [563, 304] on link "My shipments" at bounding box center [561, 290] width 88 height 61
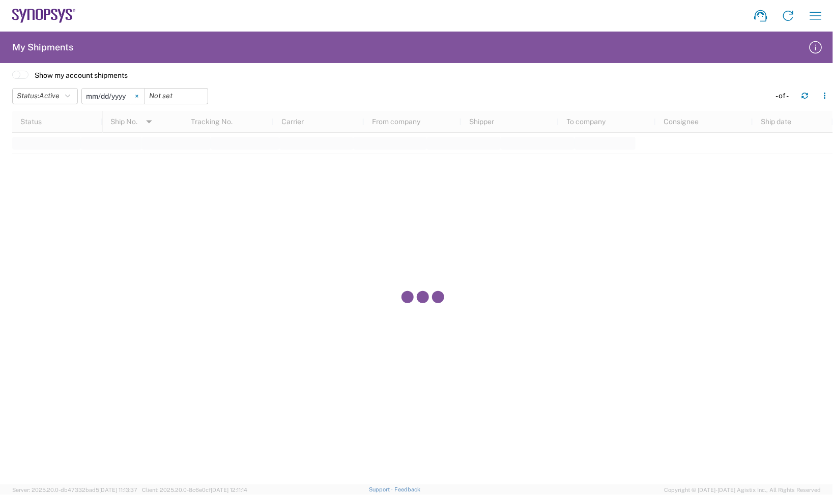
click at [145, 97] on svg-icon at bounding box center [136, 96] width 15 height 15
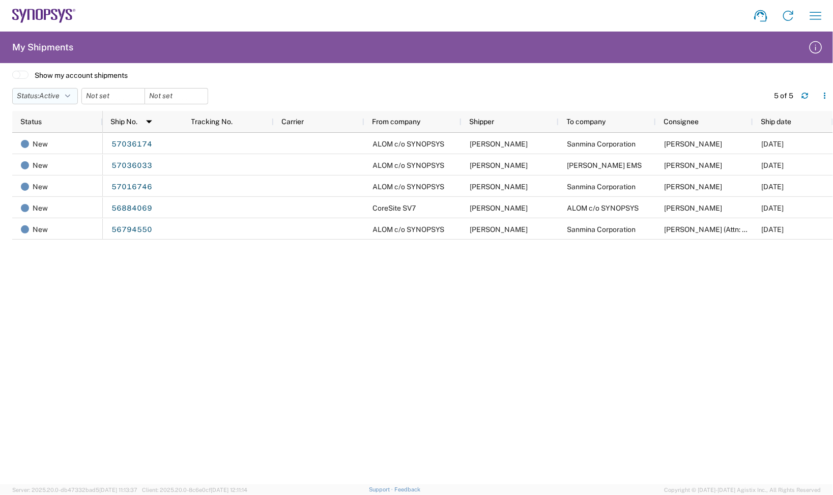
click at [65, 97] on button "Status: Active" at bounding box center [45, 96] width 66 height 16
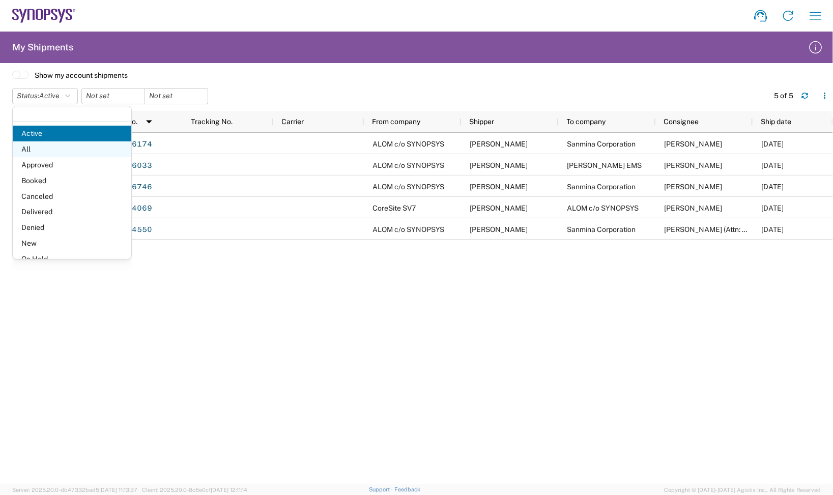
click at [66, 148] on span "All" at bounding box center [72, 149] width 119 height 16
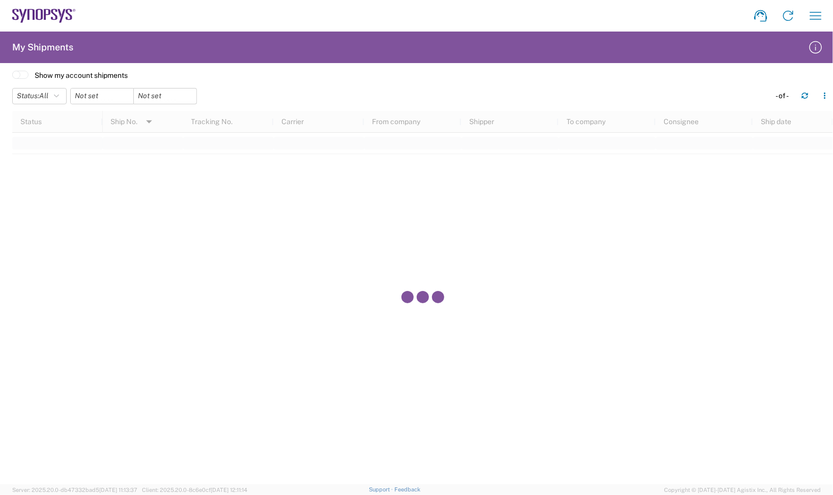
click at [621, 178] on div at bounding box center [422, 298] width 821 height 374
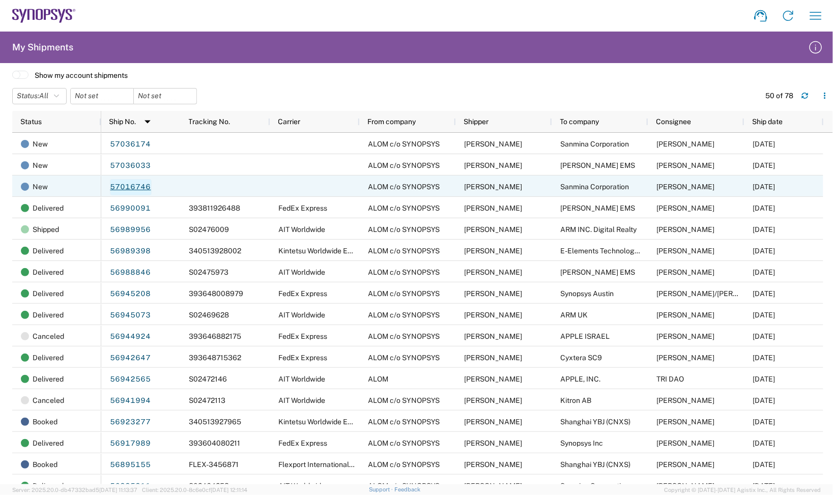
click at [135, 187] on link "57016746" at bounding box center [131, 187] width 42 height 16
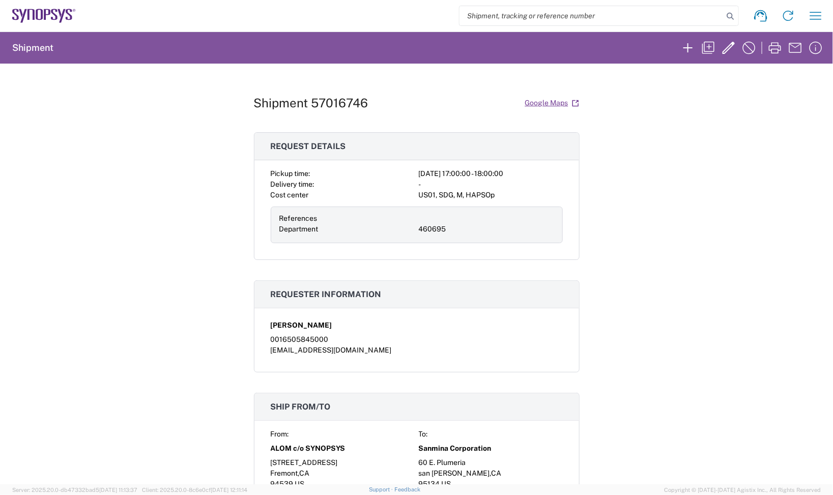
click at [733, 263] on div "Shipment 57016746 Google Maps Request details Pickup time: 2025-10-06 17:00:00 …" at bounding box center [416, 274] width 833 height 421
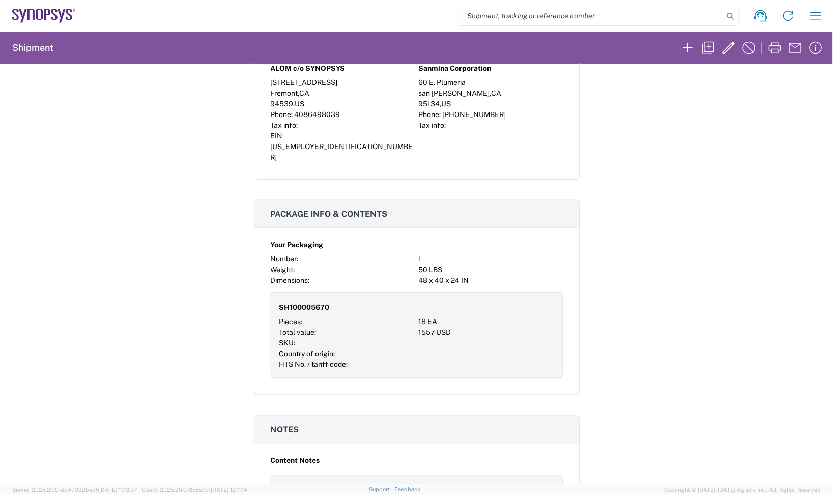
scroll to position [382, 0]
drag, startPoint x: 704, startPoint y: 133, endPoint x: 678, endPoint y: 133, distance: 26.0
click at [701, 133] on div "Shipment 57016746 Google Maps Request details Pickup time: 2025-10-06 17:00:00 …" at bounding box center [416, 274] width 833 height 421
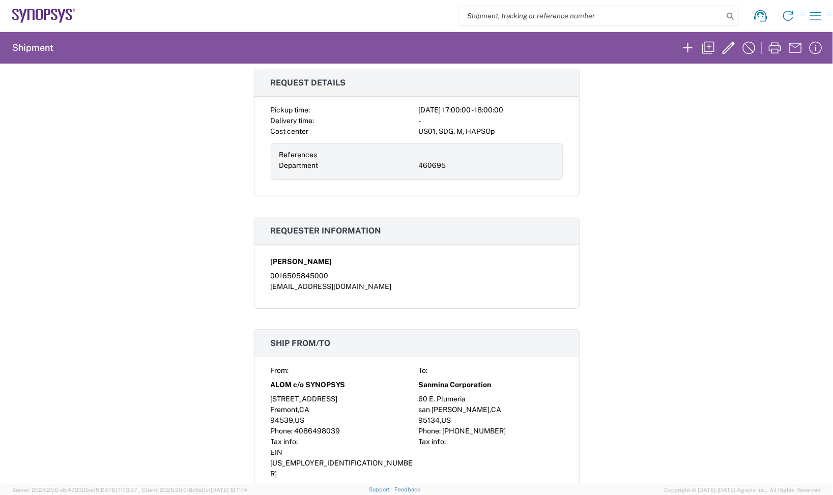
scroll to position [0, 0]
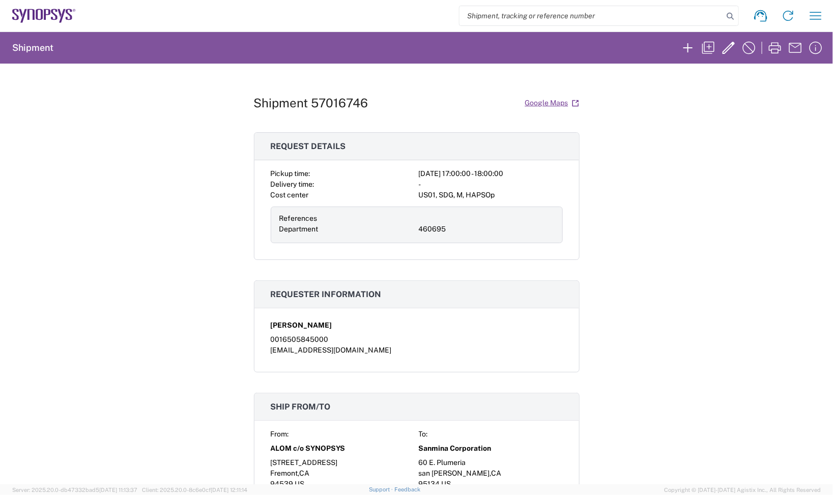
click at [330, 105] on h1 "Shipment 57016746" at bounding box center [311, 103] width 115 height 15
copy h1 "57016746"
click at [731, 126] on div "Shipment 57016746 Google Maps Request details Pickup time: 2025-10-06 17:00:00 …" at bounding box center [416, 274] width 833 height 421
click at [612, 131] on div "Shipment 57016746 Google Maps Request details Pickup time: 2025-10-06 17:00:00 …" at bounding box center [416, 274] width 833 height 421
